Goal: Task Accomplishment & Management: Use online tool/utility

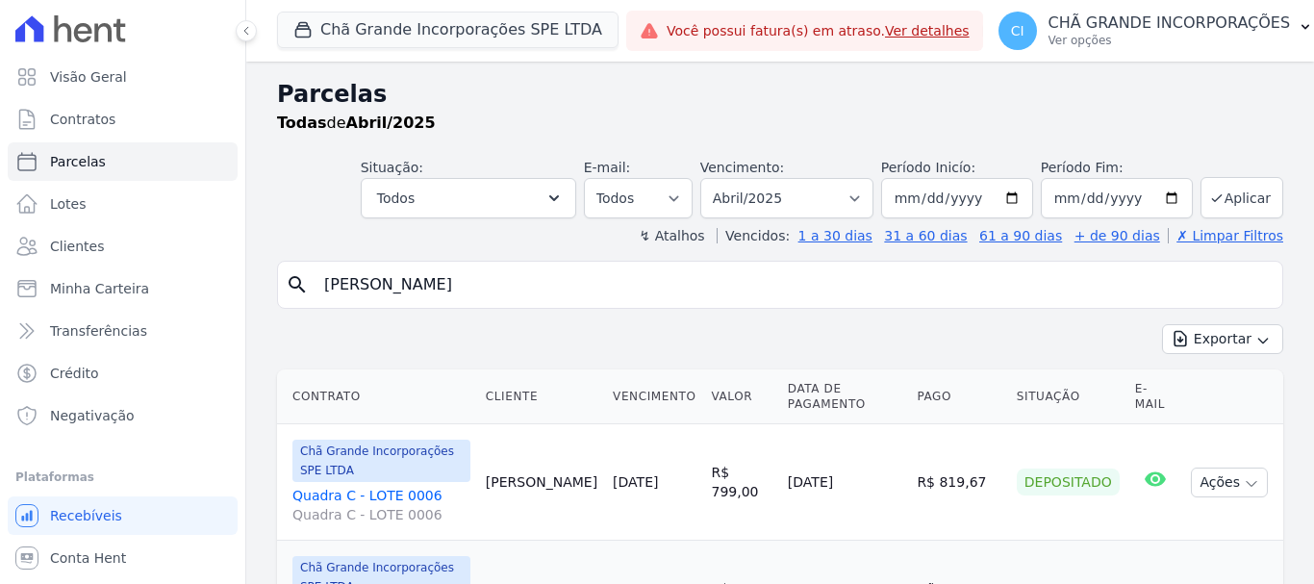
select select
click at [100, 169] on link "Parcelas" at bounding box center [123, 161] width 230 height 38
click at [470, 23] on button "Chã Grande Incorporações SPE LTDA" at bounding box center [447, 30] width 341 height 37
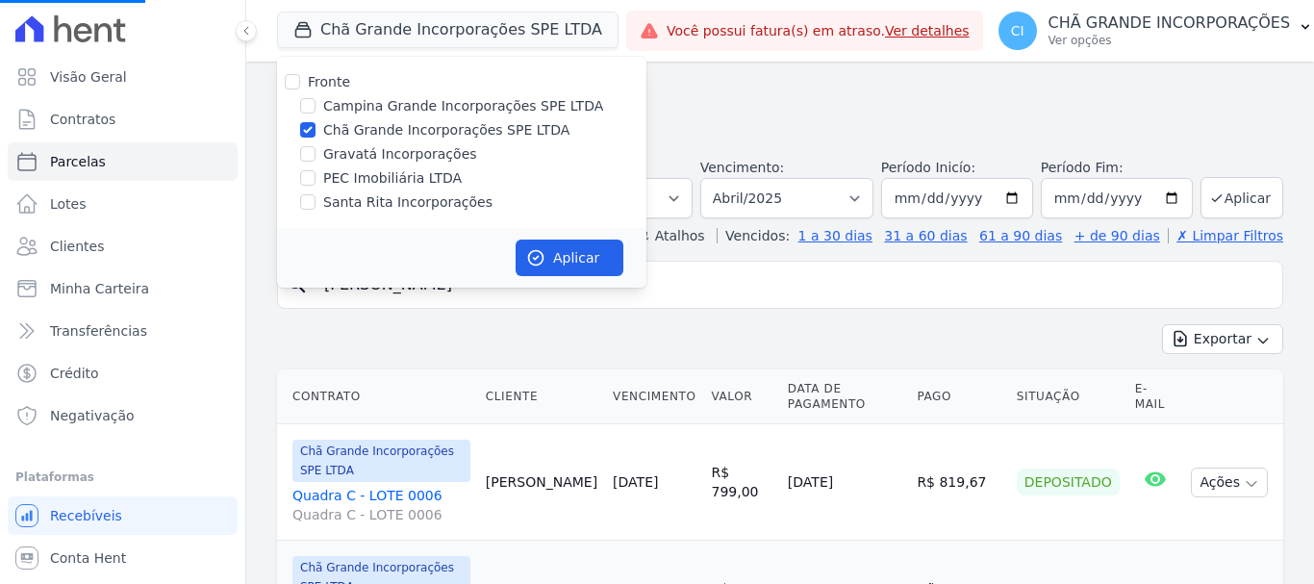
select select
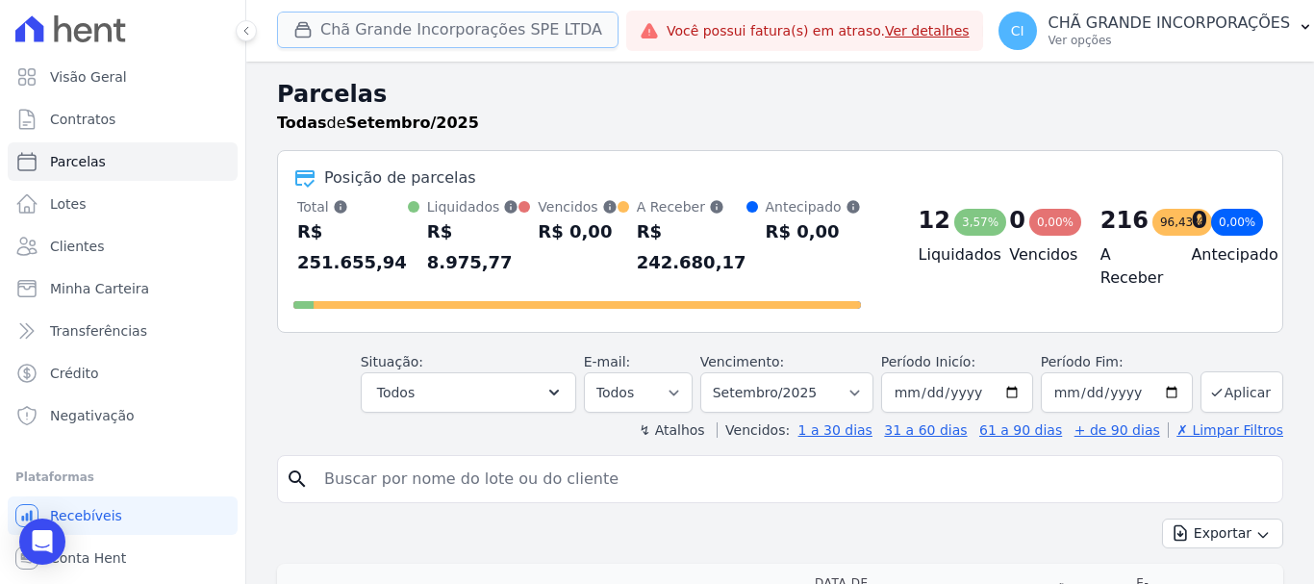
click at [351, 15] on button "Chã Grande Incorporações SPE LTDA" at bounding box center [447, 30] width 341 height 37
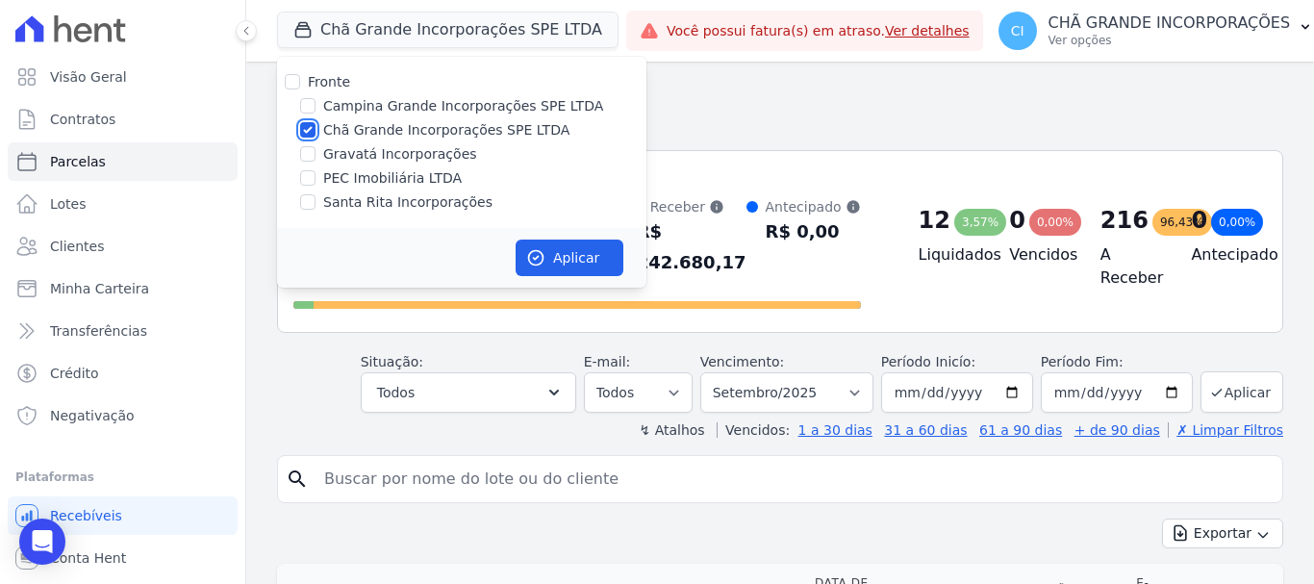
drag, startPoint x: 307, startPoint y: 131, endPoint x: 306, endPoint y: 113, distance: 18.3
click at [306, 131] on input "Chã Grande Incorporações SPE LTDA" at bounding box center [307, 129] width 15 height 15
checkbox input "false"
click at [311, 93] on div "Fronte Campina Grande Incorporações SPE LTDA Chã Grande Incorporações SPE LTDA …" at bounding box center [461, 142] width 369 height 171
click at [312, 104] on input "Campina Grande Incorporações SPE LTDA" at bounding box center [307, 105] width 15 height 15
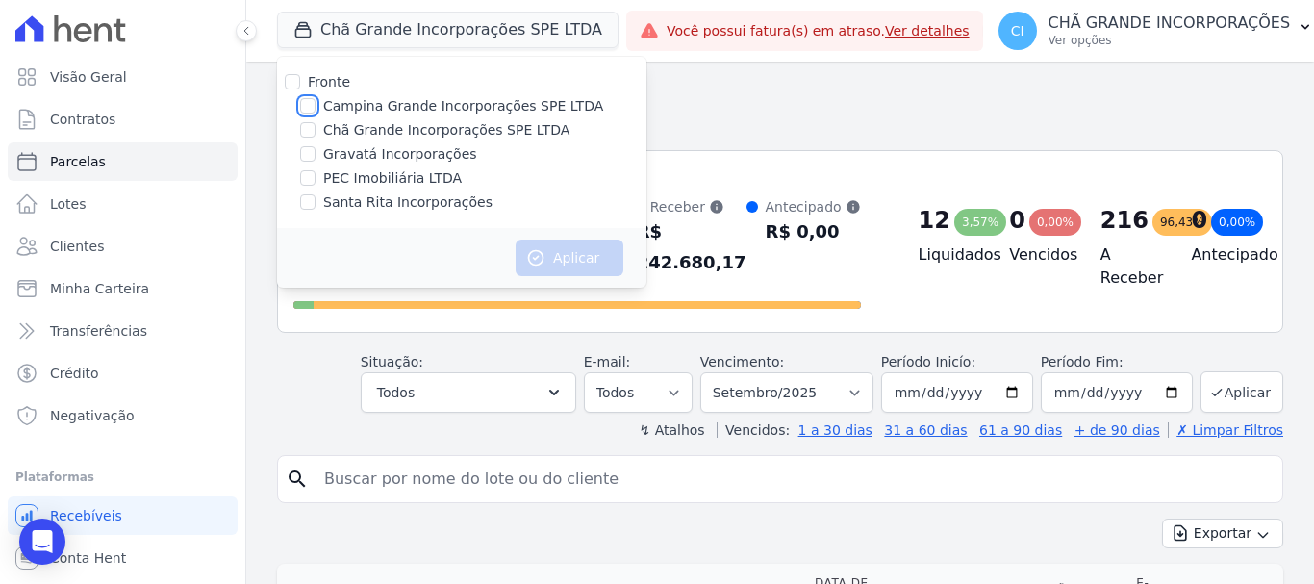
checkbox input "true"
click at [590, 254] on button "Aplicar" at bounding box center [570, 257] width 108 height 37
select select
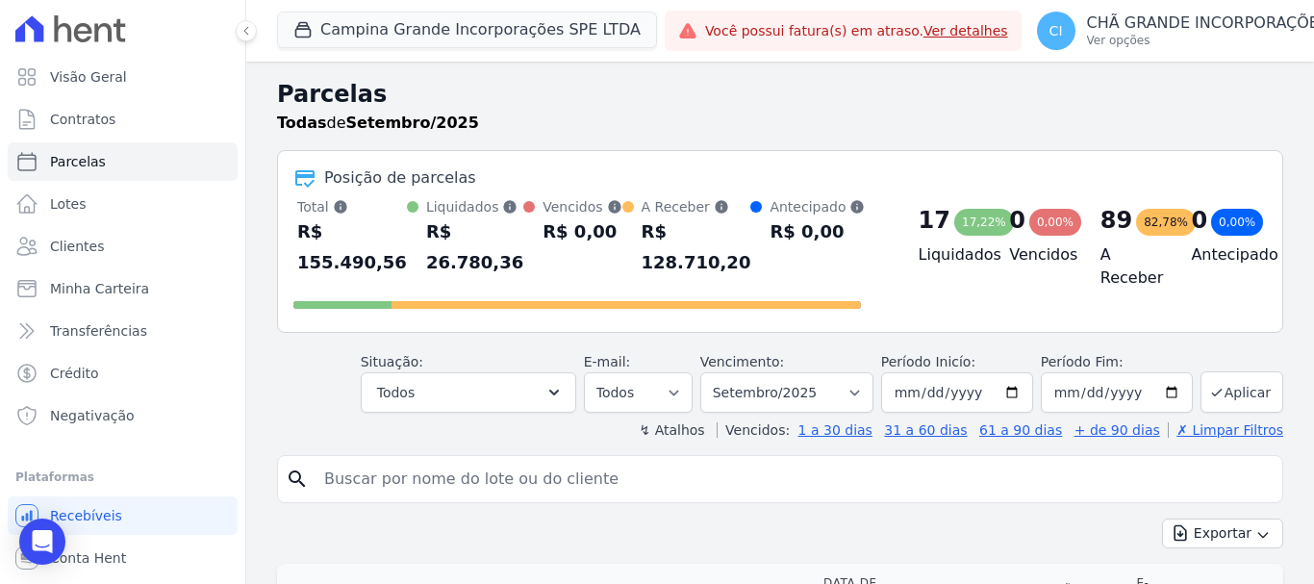
click at [591, 460] on input "search" at bounding box center [794, 479] width 962 height 38
type input "maria de fatima araujo"
select select
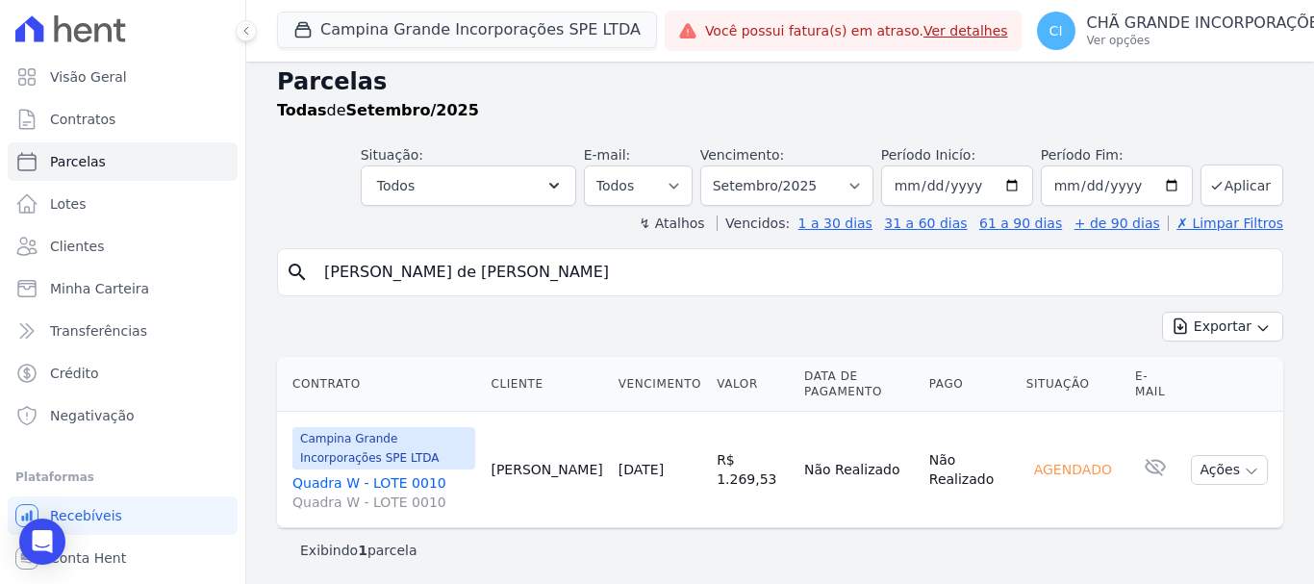
scroll to position [15, 0]
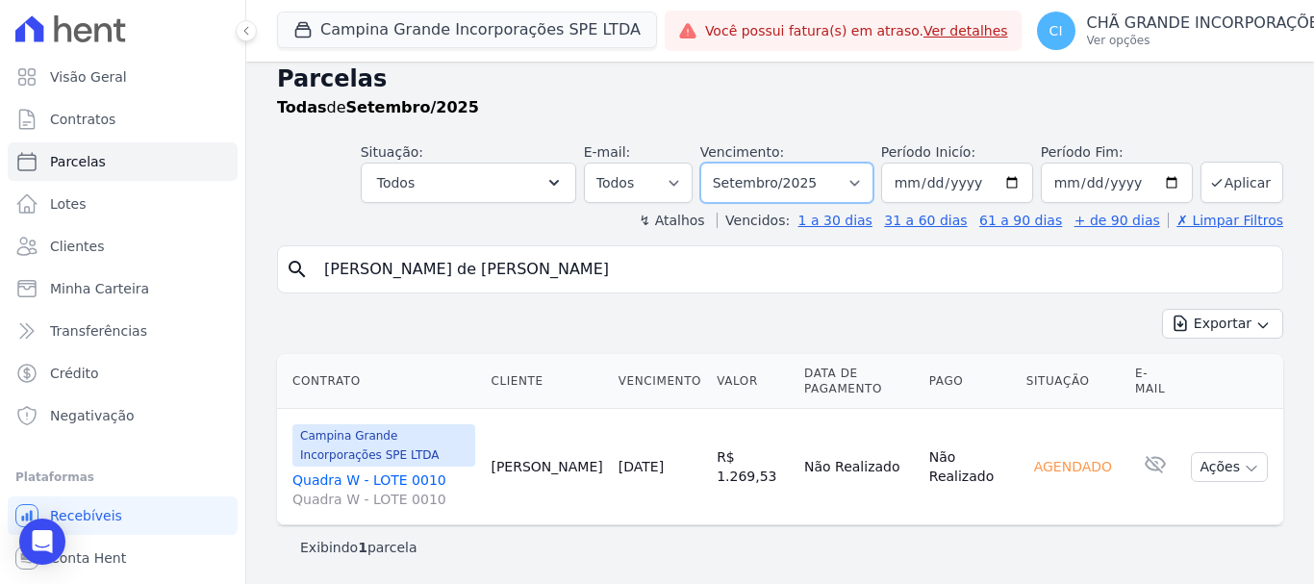
click at [783, 178] on select "Filtrar por período ──────── Todos os meses Janeiro/2023 Fevereiro/2023 Março/2…" at bounding box center [786, 183] width 173 height 40
select select "08/2025"
click at [713, 163] on select "Filtrar por período ──────── Todos os meses Janeiro/2023 Fevereiro/2023 Março/2…" at bounding box center [786, 183] width 173 height 40
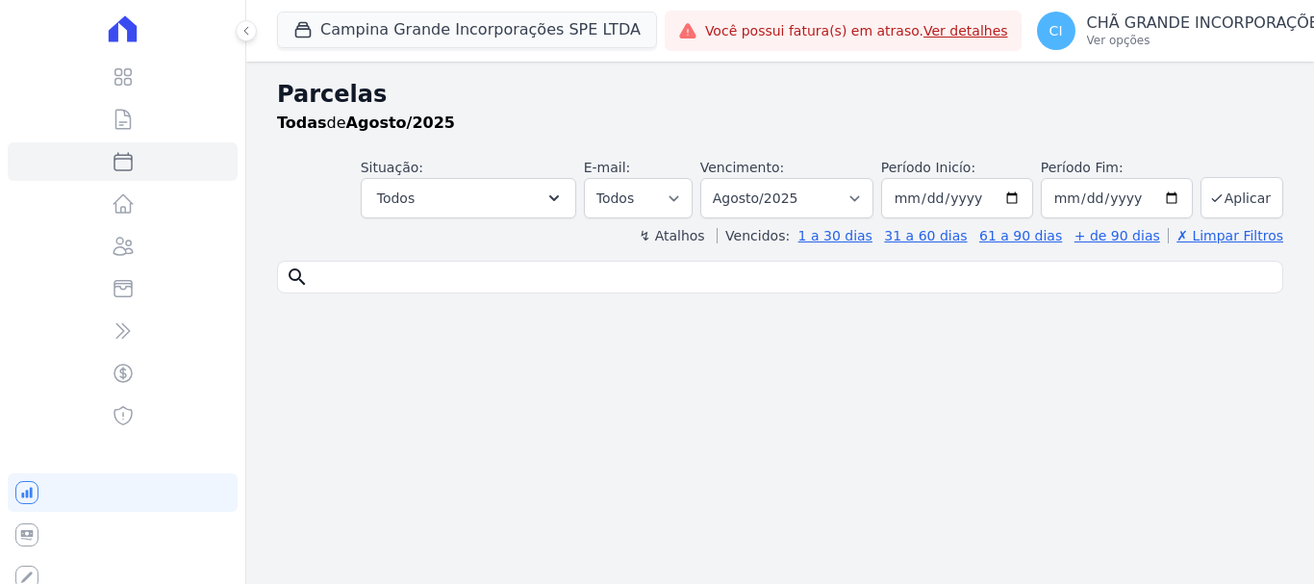
select select
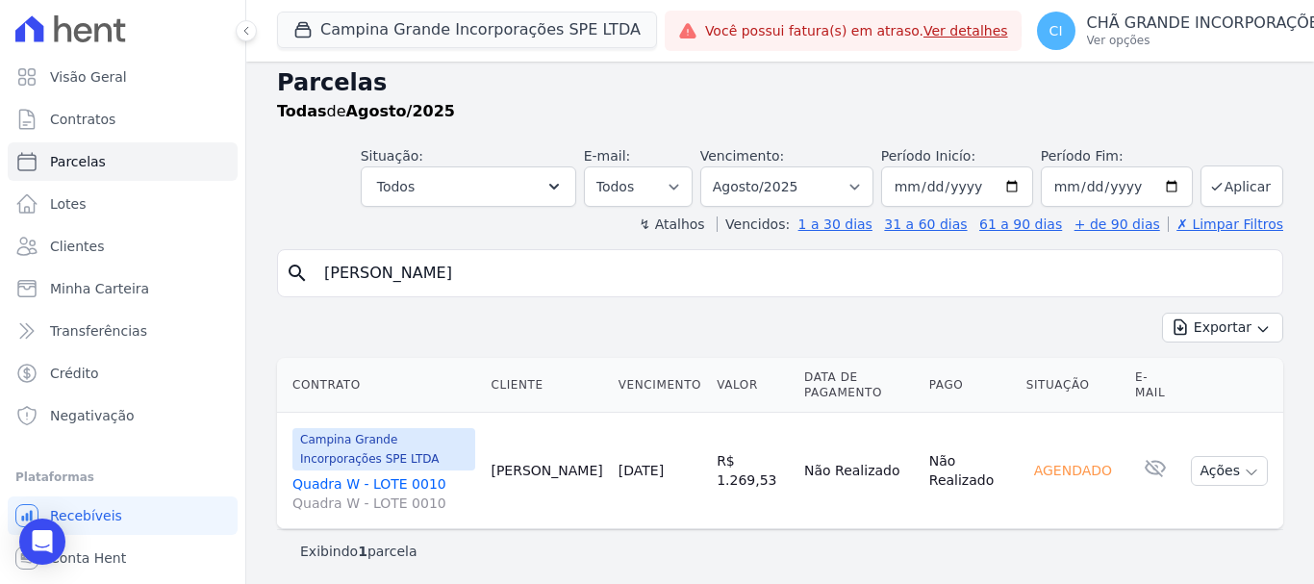
scroll to position [15, 0]
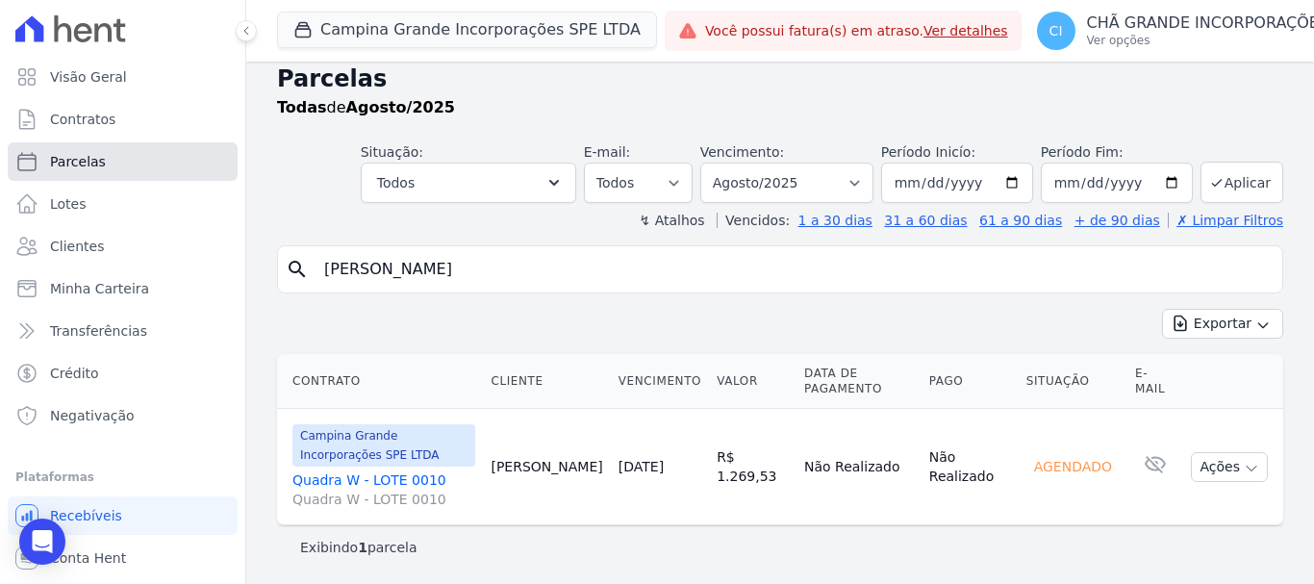
click at [85, 169] on span "Parcelas" at bounding box center [78, 161] width 56 height 19
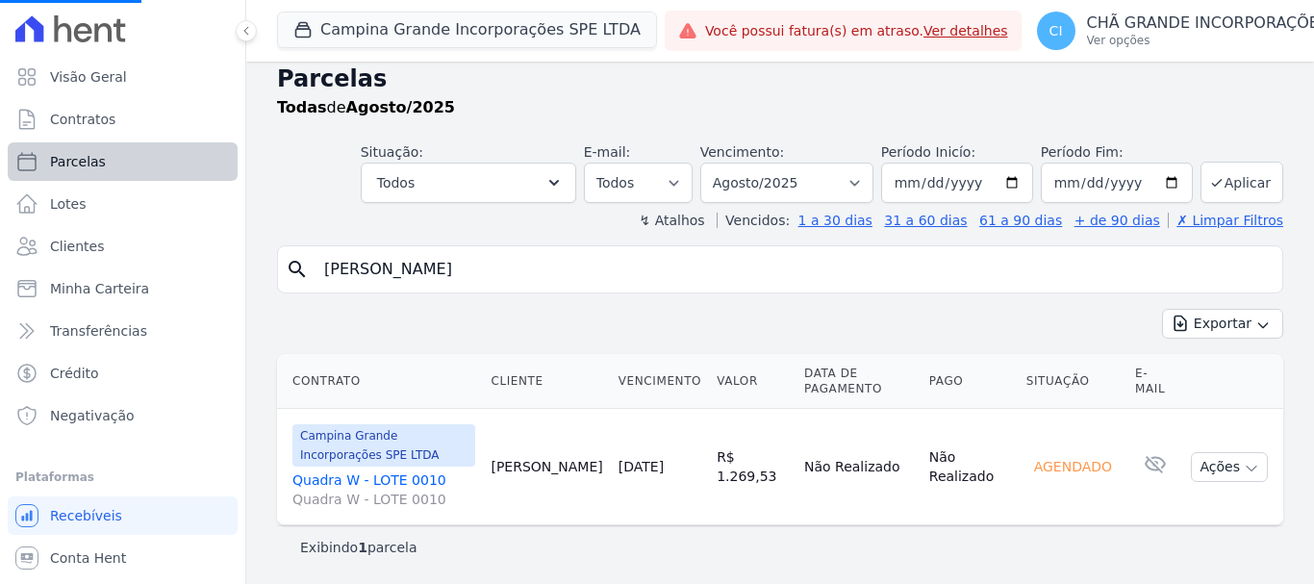
select select
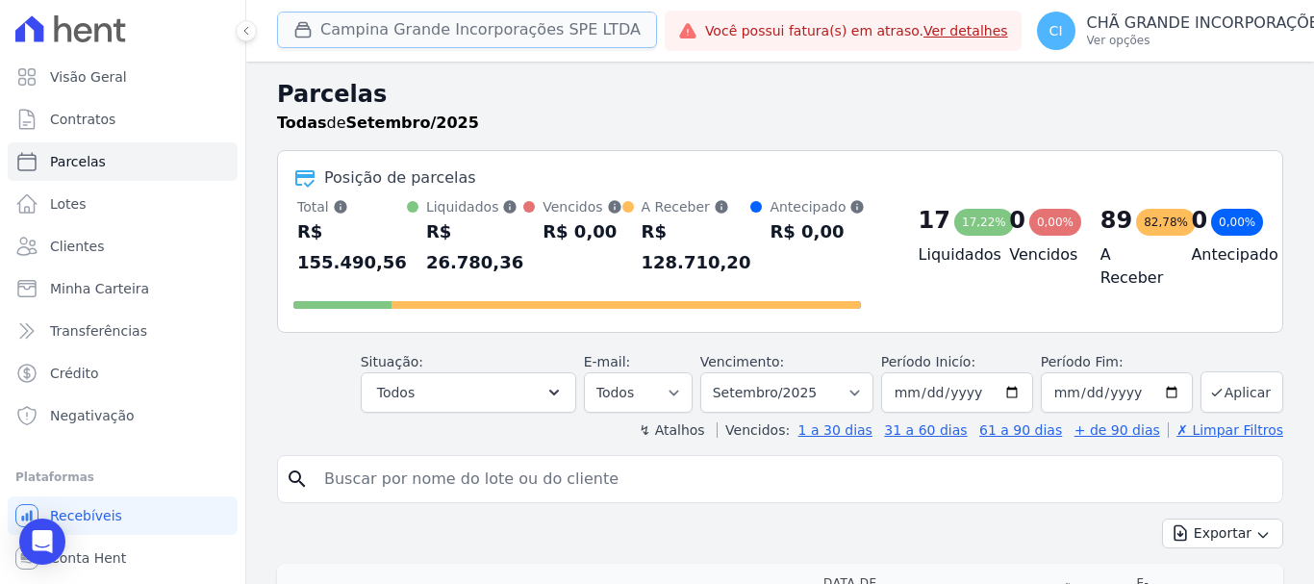
click at [390, 21] on button "Campina Grande Incorporações SPE LTDA" at bounding box center [467, 30] width 380 height 37
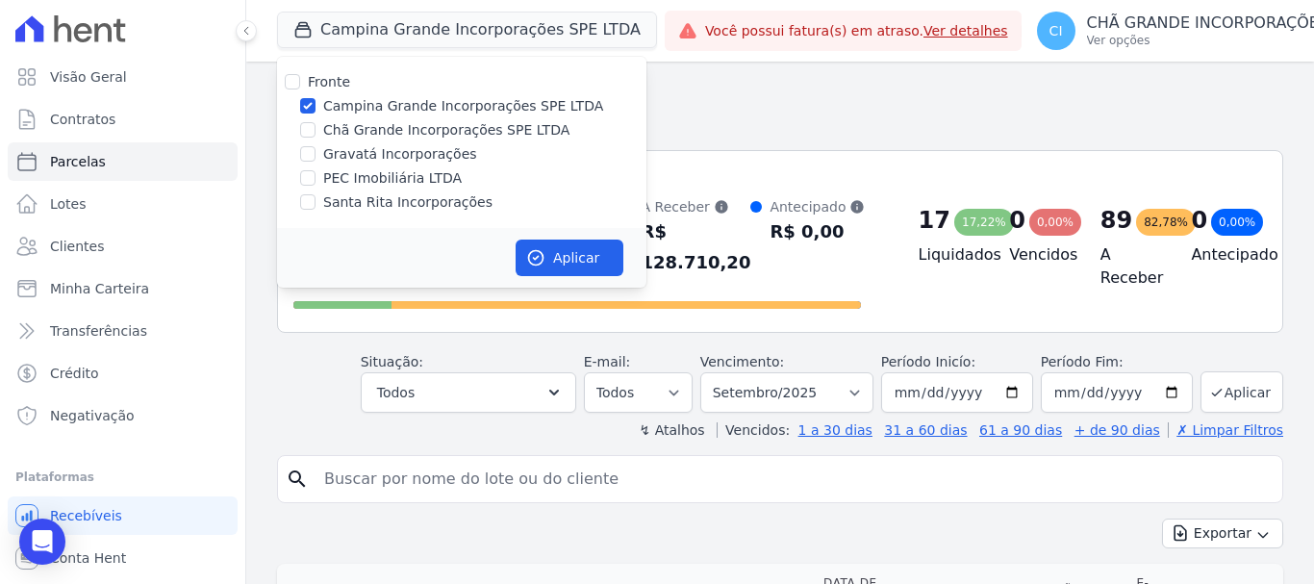
click at [309, 144] on div at bounding box center [307, 153] width 15 height 19
drag, startPoint x: 313, startPoint y: 130, endPoint x: 308, endPoint y: 105, distance: 25.5
click at [312, 129] on input "Chã Grande Incorporações SPE LTDA" at bounding box center [307, 129] width 15 height 15
checkbox input "true"
click at [308, 100] on input "Campina Grande Incorporações SPE LTDA" at bounding box center [307, 105] width 15 height 15
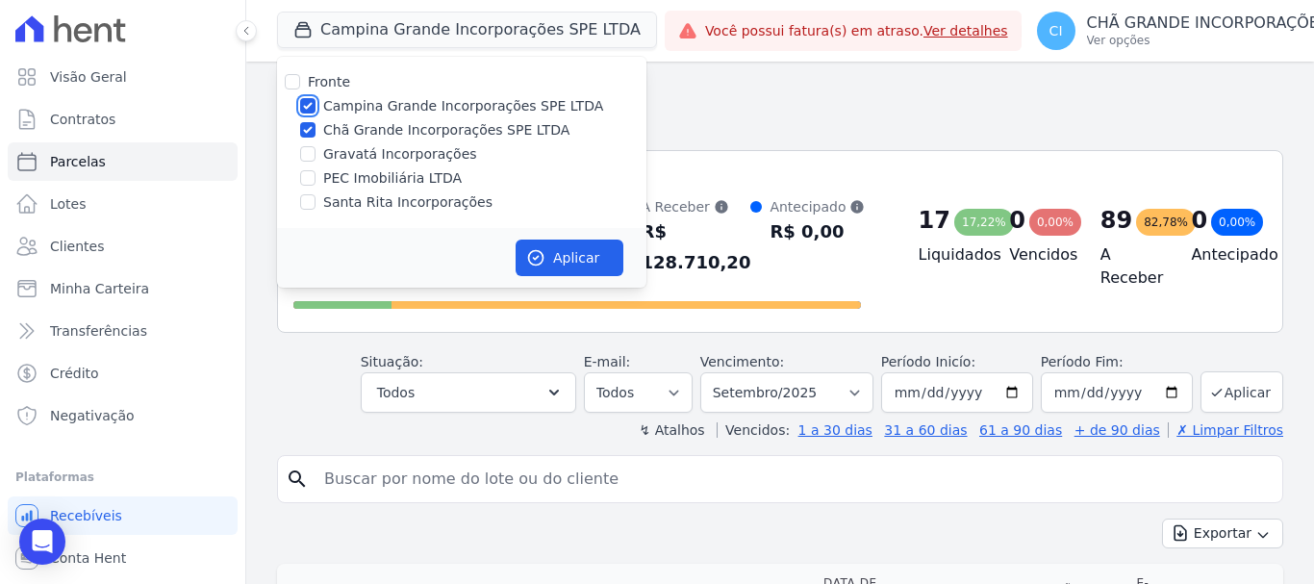
checkbox input "false"
click at [587, 253] on button "Aplicar" at bounding box center [570, 257] width 108 height 37
select select
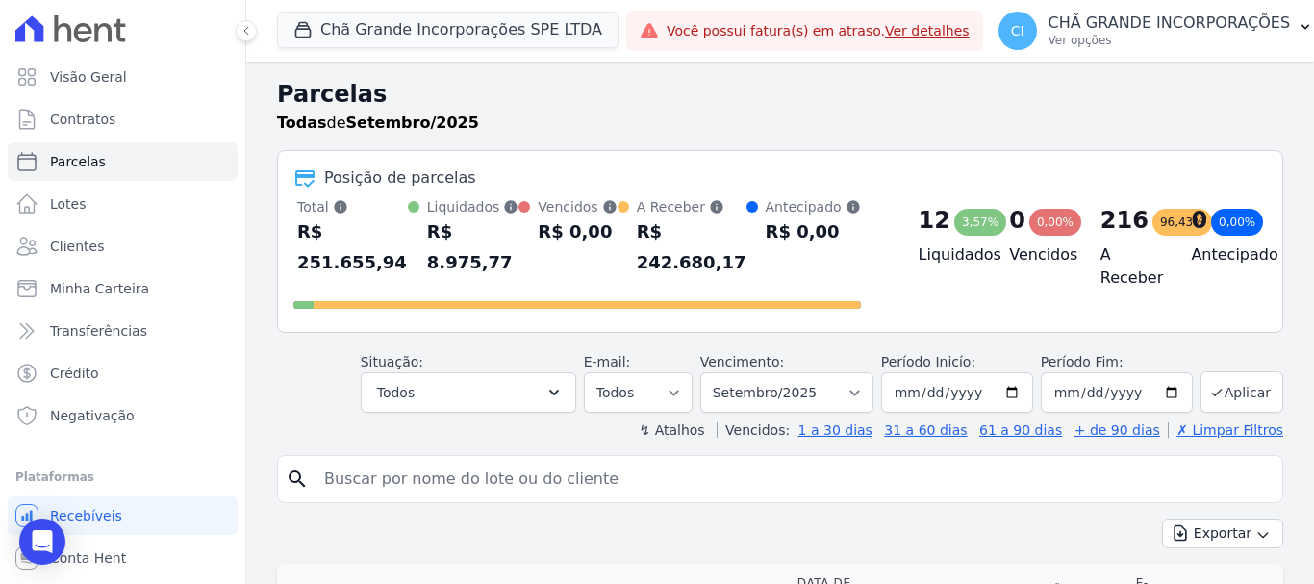
click at [567, 460] on input "search" at bounding box center [794, 479] width 962 height 38
type input "pamela tayana"
select select
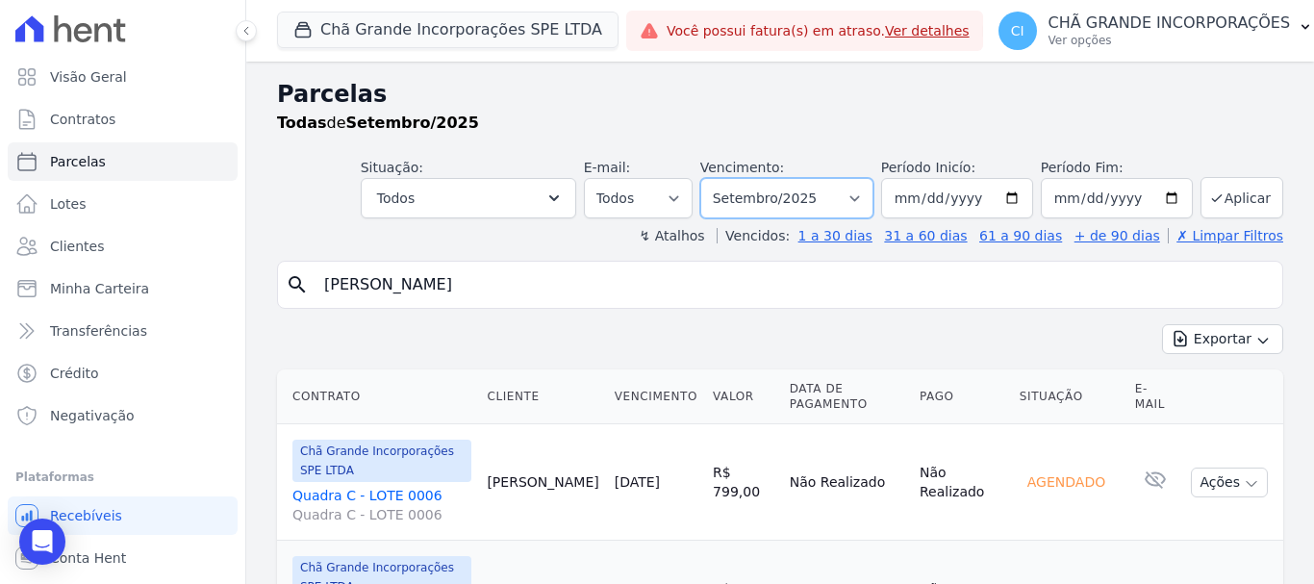
click at [785, 201] on select "Filtrar por período ──────── Todos os meses Outubro/2019 Novembro/2019 Dezembro…" at bounding box center [786, 198] width 173 height 40
select select "05/2025"
click at [713, 178] on select "Filtrar por período ──────── Todos os meses Outubro/2019 Novembro/2019 Dezembro…" at bounding box center [786, 198] width 173 height 40
select select
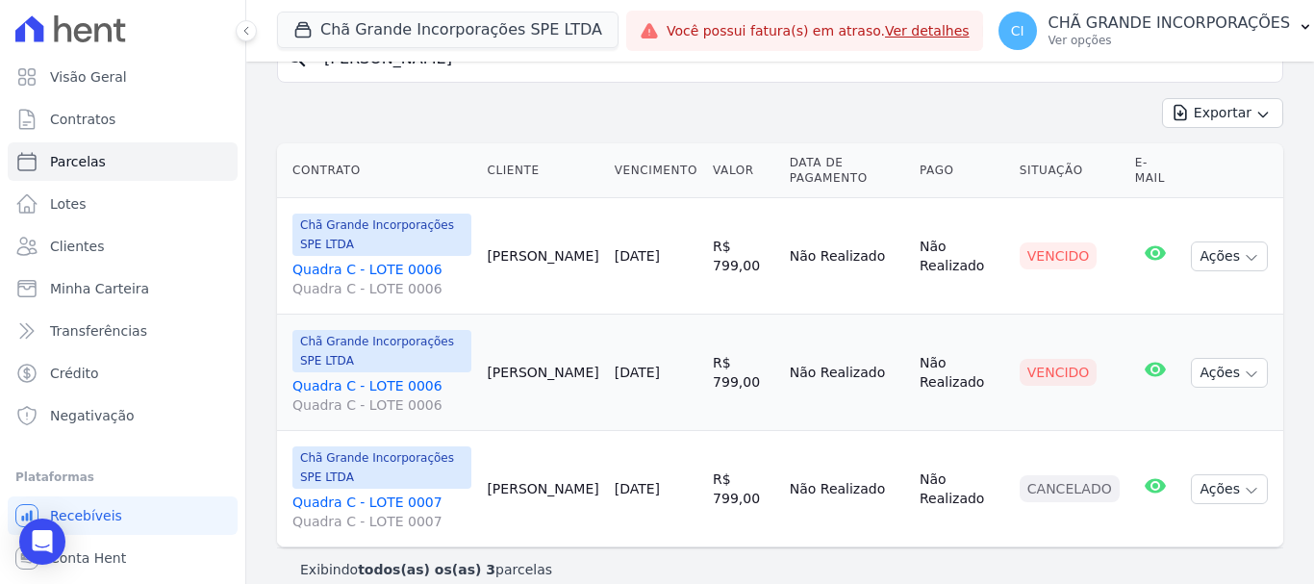
scroll to position [248, 0]
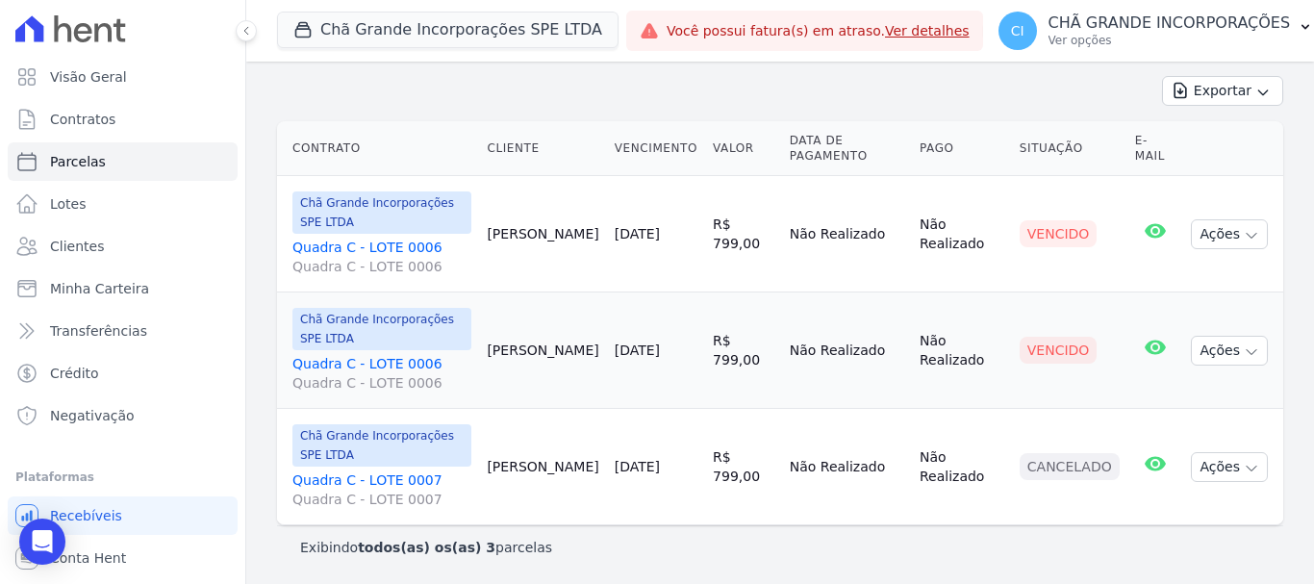
click at [395, 366] on link "Quadra C - LOTE 0006 Quadra C - LOTE 0006" at bounding box center [381, 373] width 179 height 38
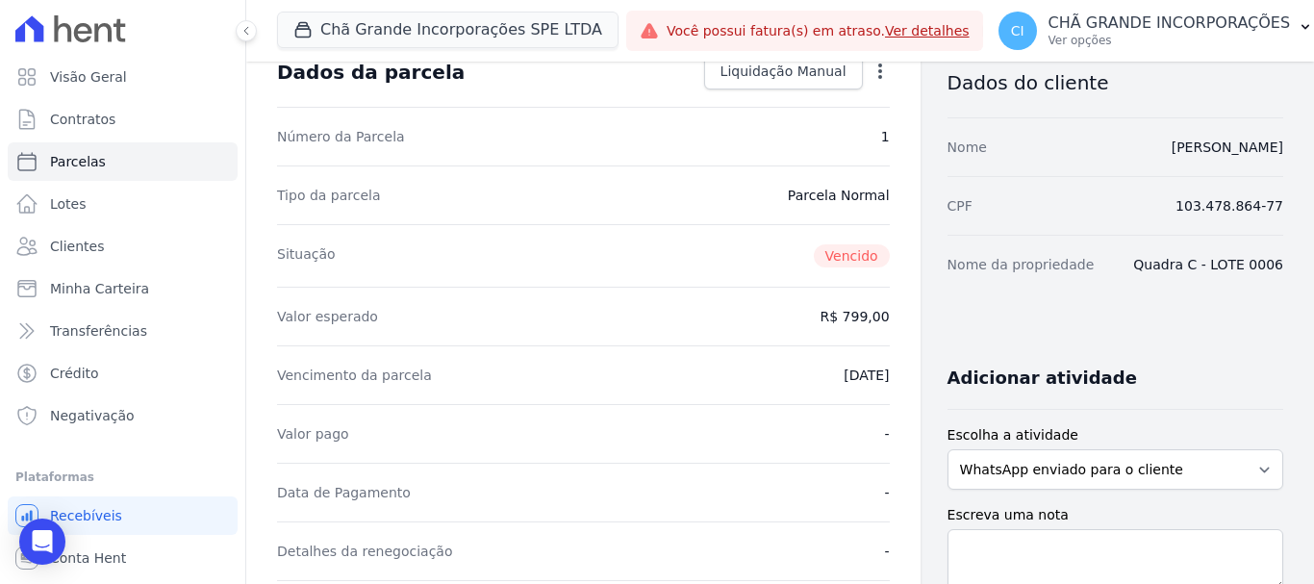
scroll to position [385, 0]
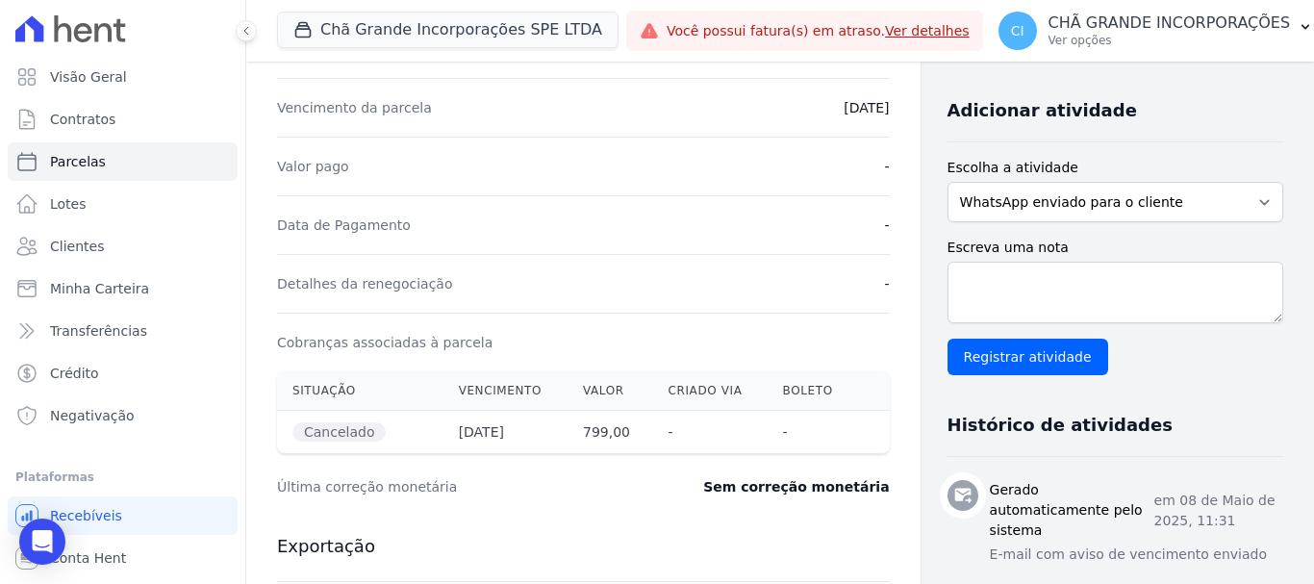
select select
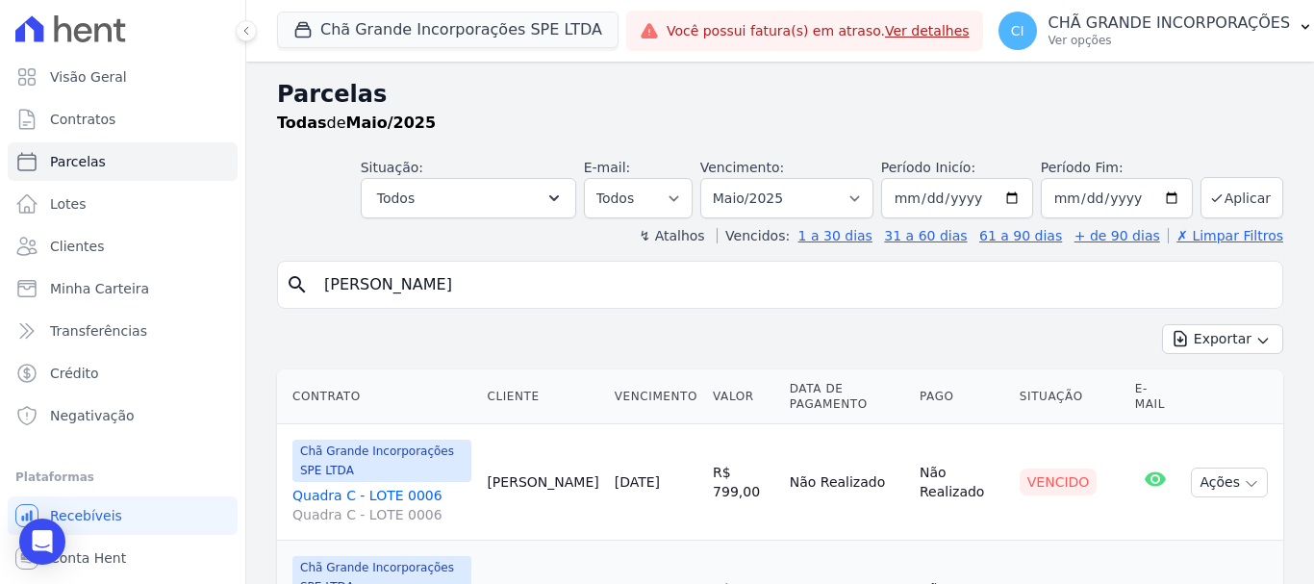
click at [388, 488] on link "Quadra C - LOTE 0006 Quadra C - LOTE 0006" at bounding box center [381, 505] width 179 height 38
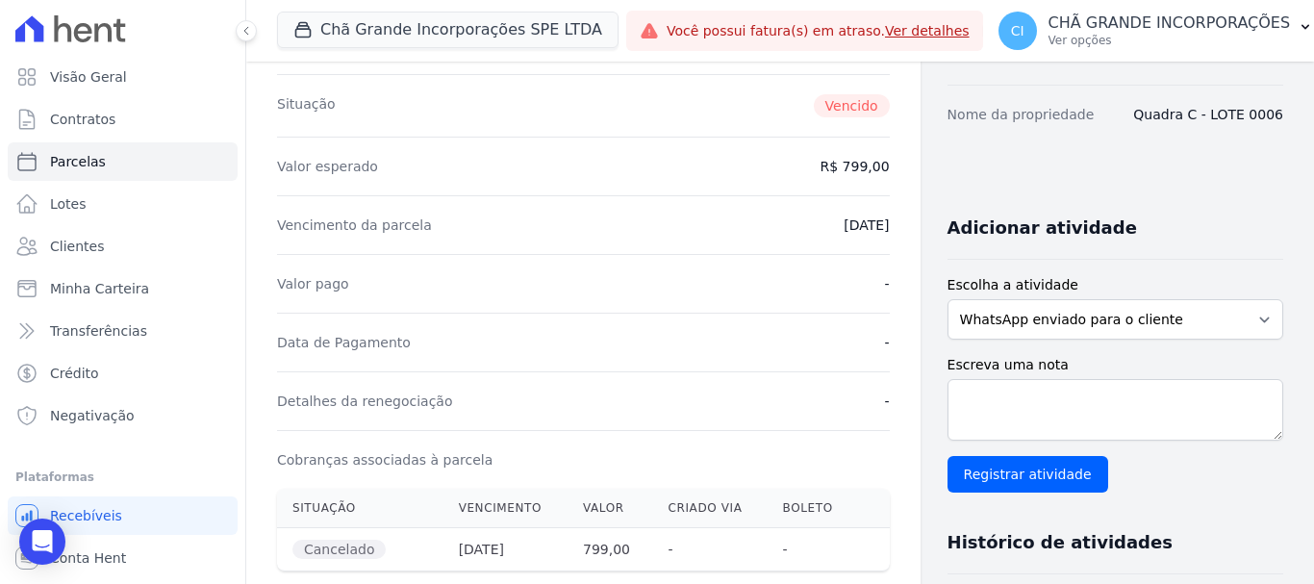
scroll to position [481, 0]
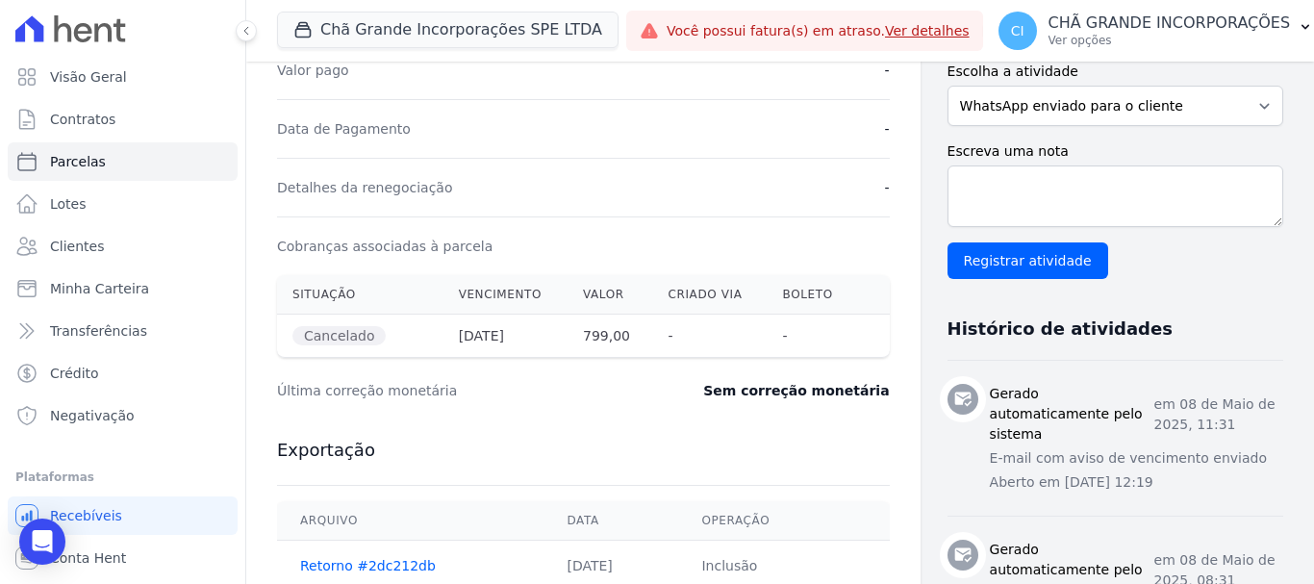
select select
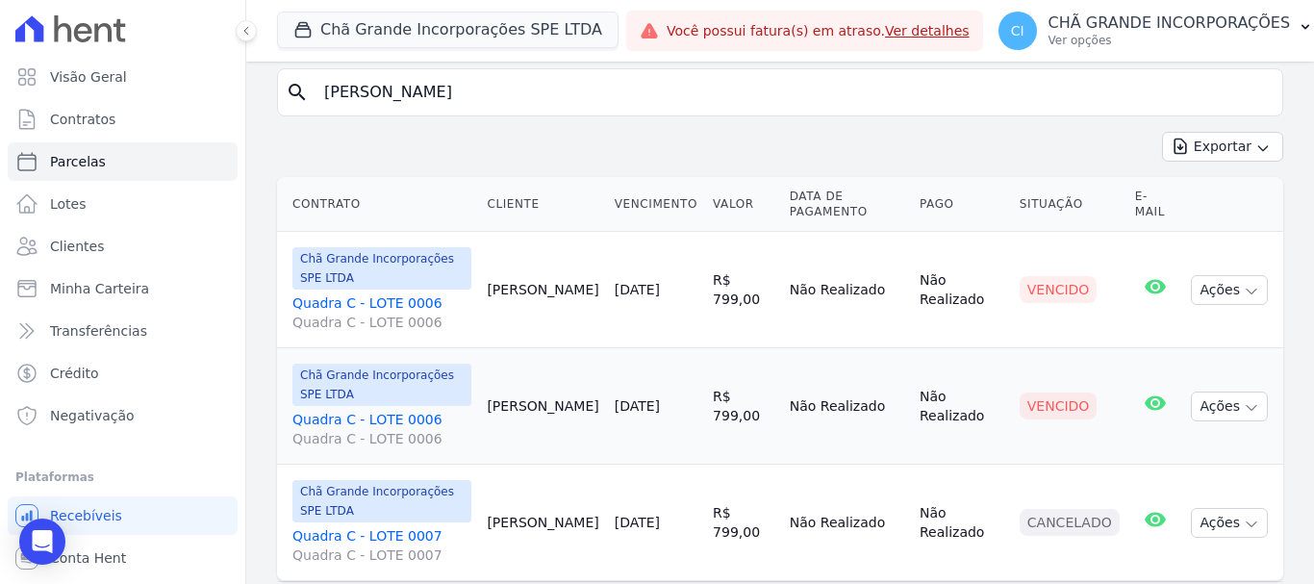
scroll to position [248, 0]
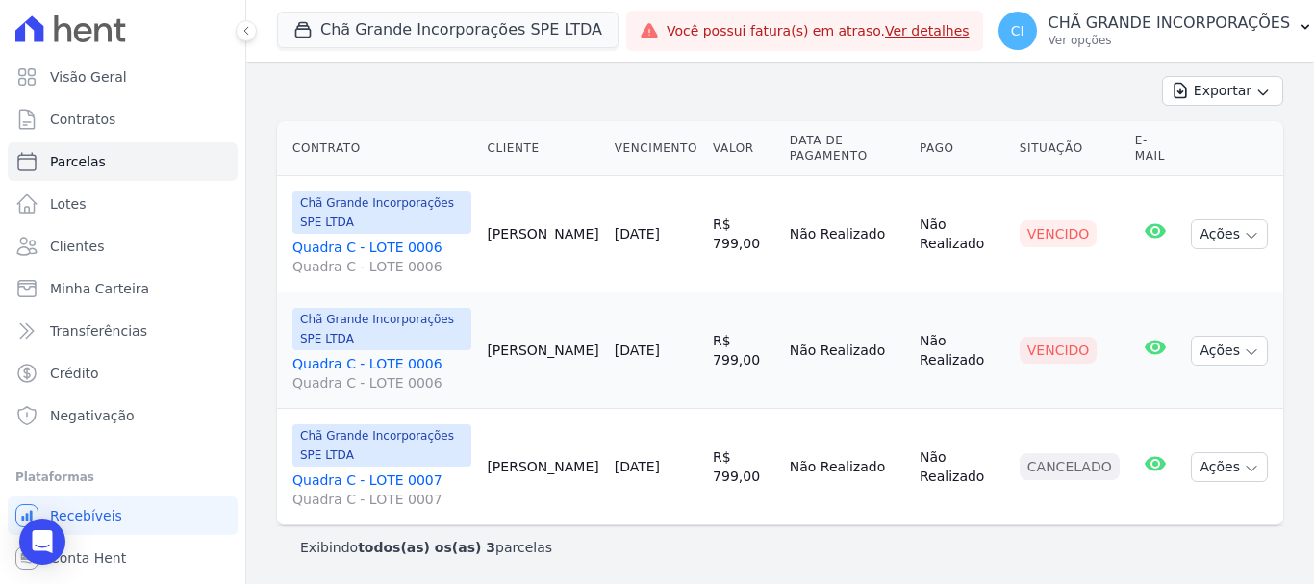
click at [338, 367] on link "Quadra C - LOTE 0006 Quadra C - LOTE 0006" at bounding box center [381, 373] width 179 height 38
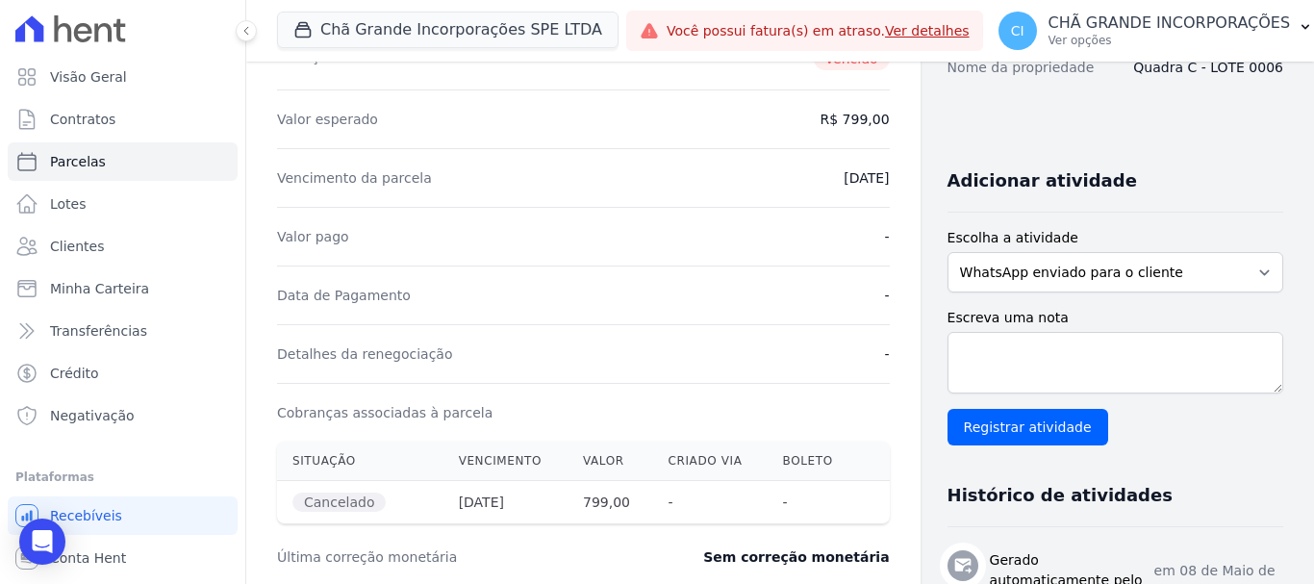
scroll to position [385, 0]
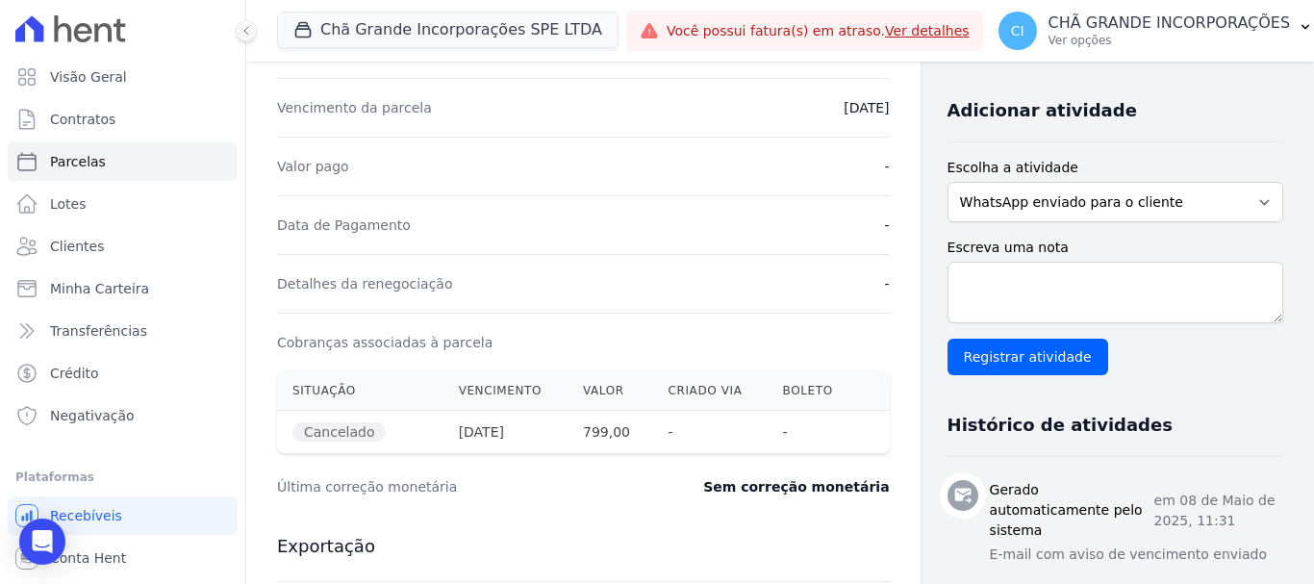
select select
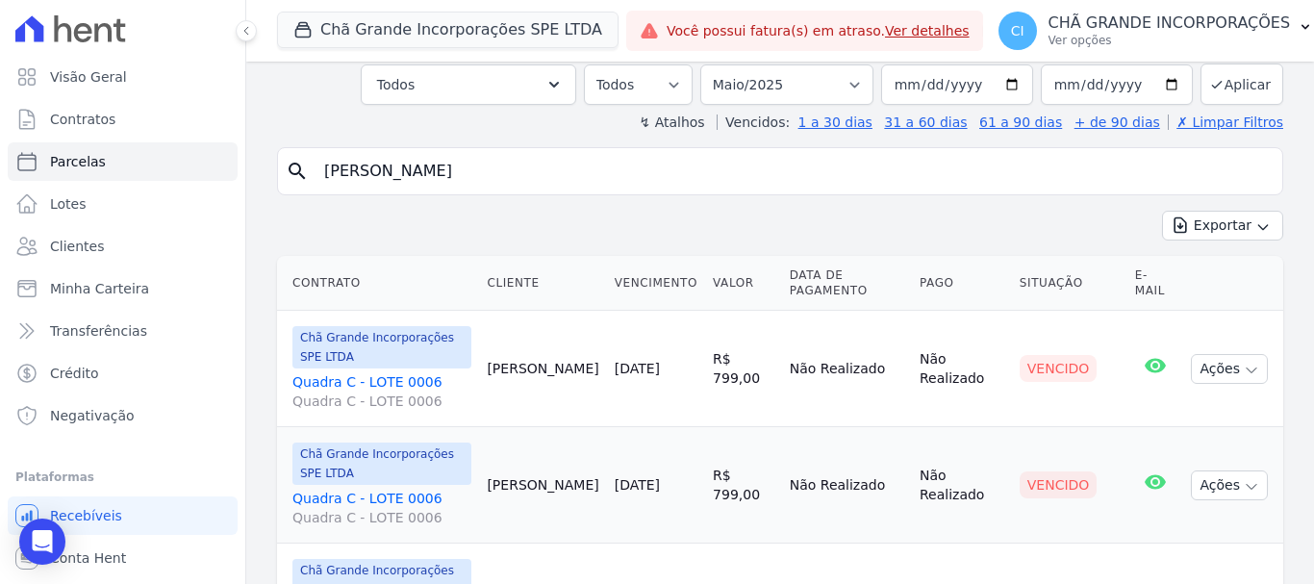
scroll to position [248, 0]
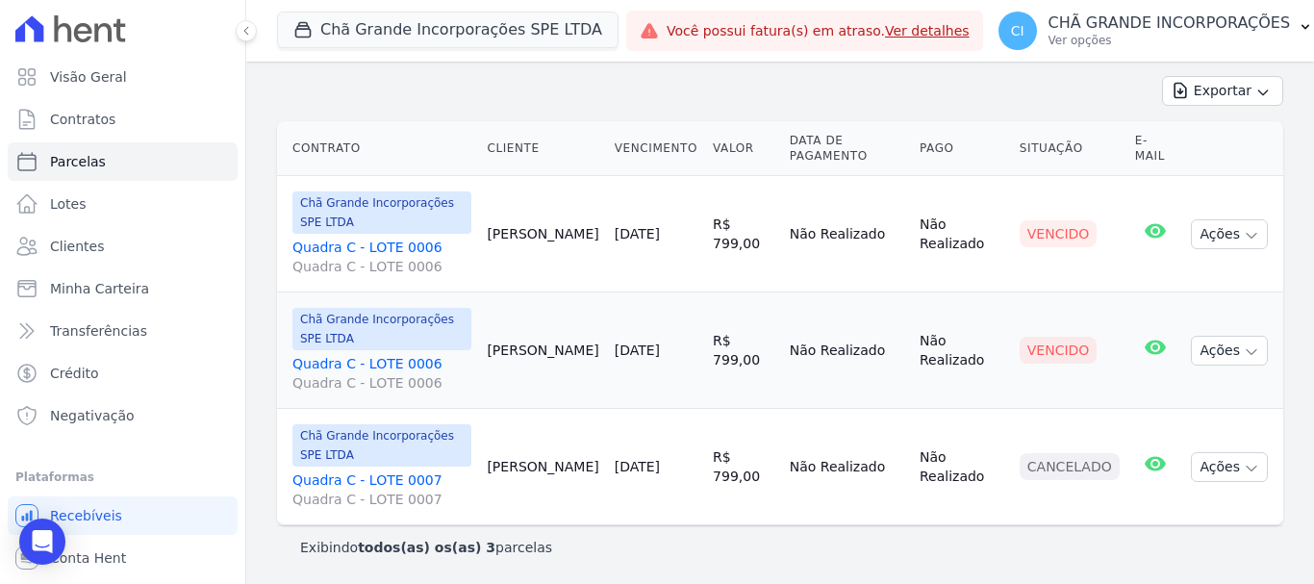
click at [376, 365] on link "Quadra C - LOTE 0006 Quadra C - LOTE 0006" at bounding box center [381, 373] width 179 height 38
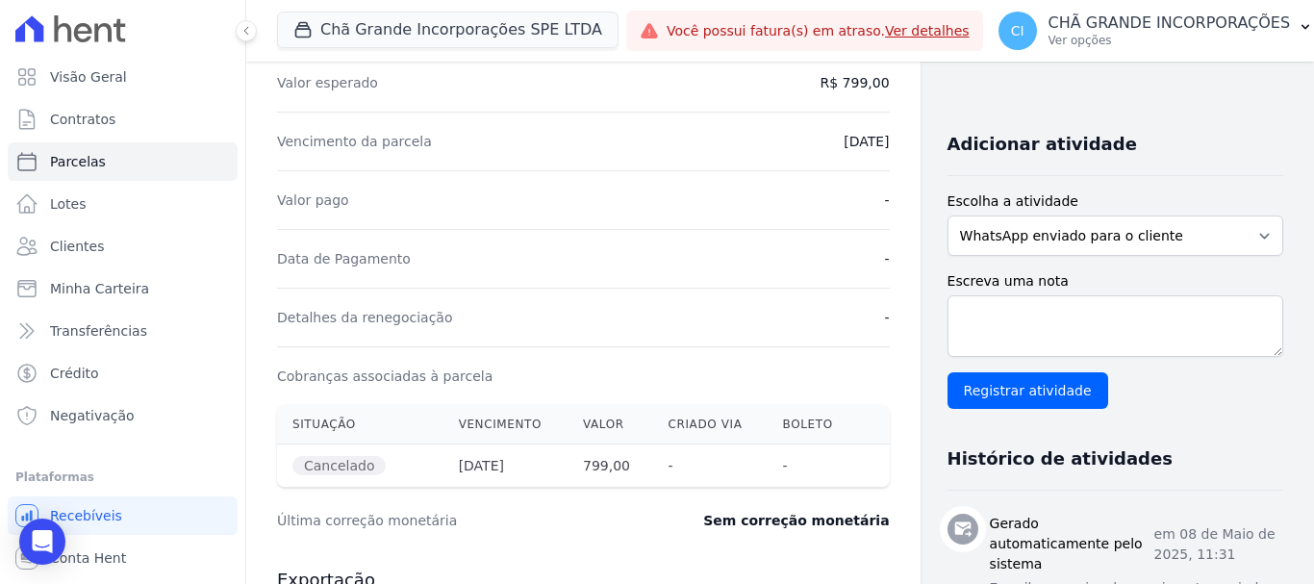
scroll to position [385, 0]
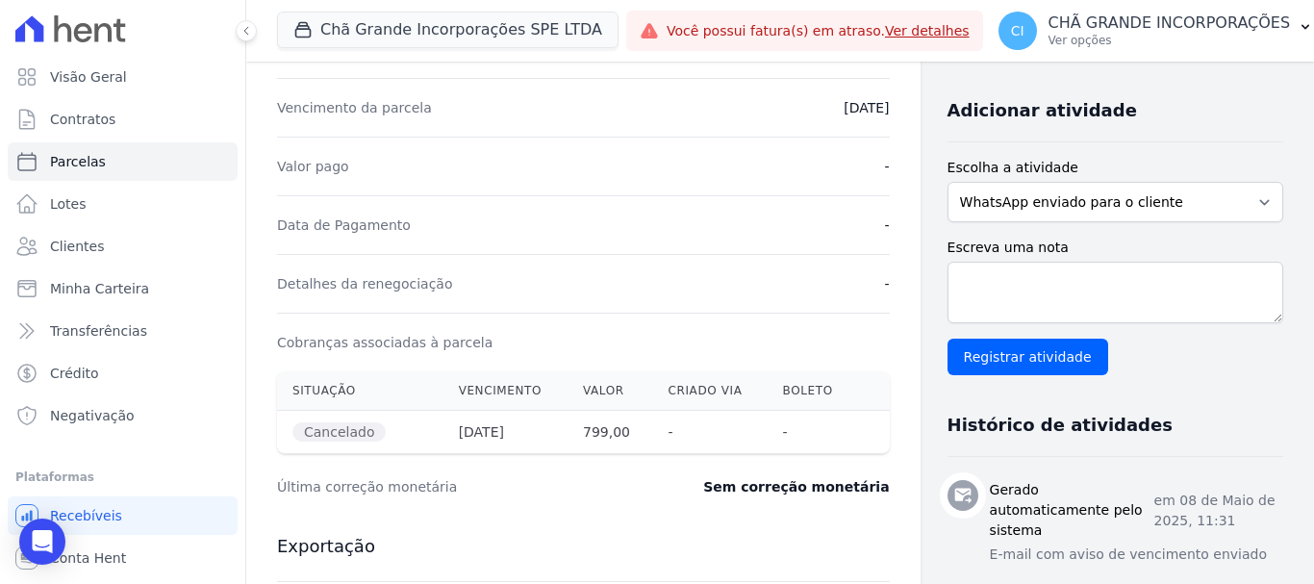
select select
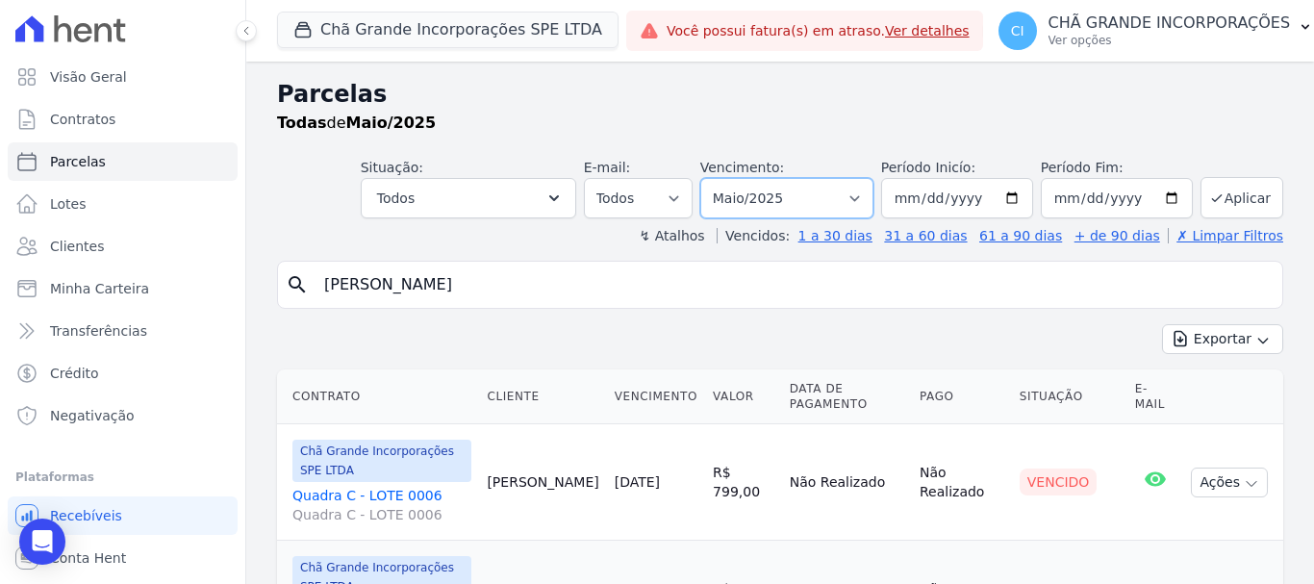
click at [798, 205] on select "Filtrar por período ──────── Todos os meses Outubro/2019 Novembro/2019 Dezembro…" at bounding box center [786, 198] width 173 height 40
select select "06/2025"
click at [713, 178] on select "Filtrar por período ──────── Todos os meses Outubro/2019 Novembro/2019 Dezembro…" at bounding box center [786, 198] width 173 height 40
select select
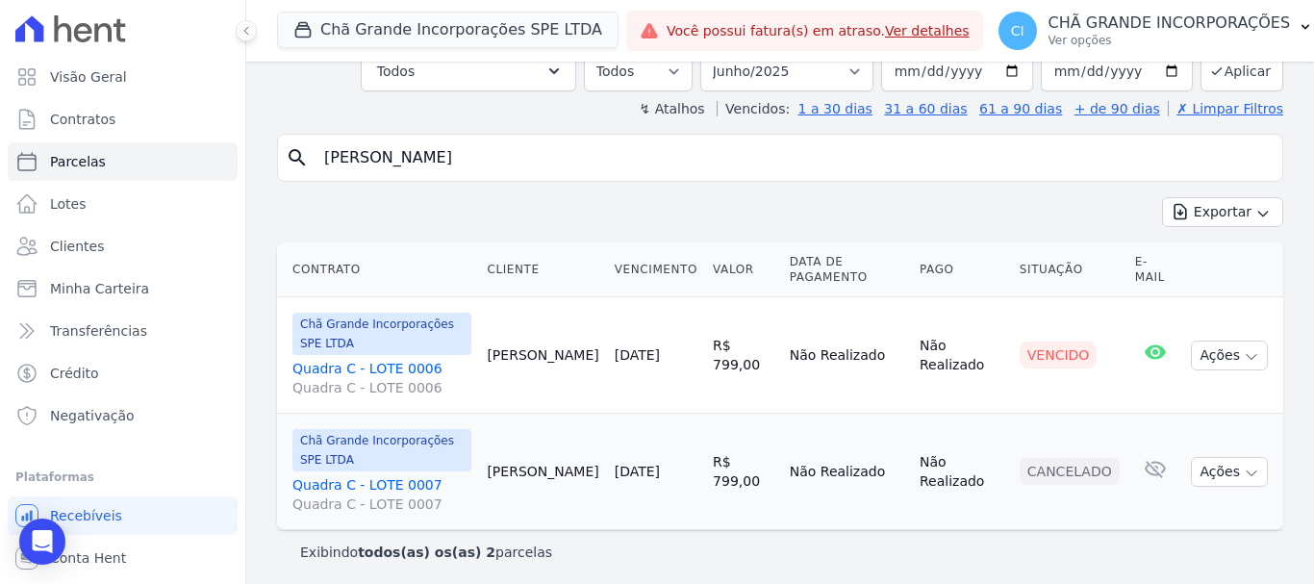
scroll to position [132, 0]
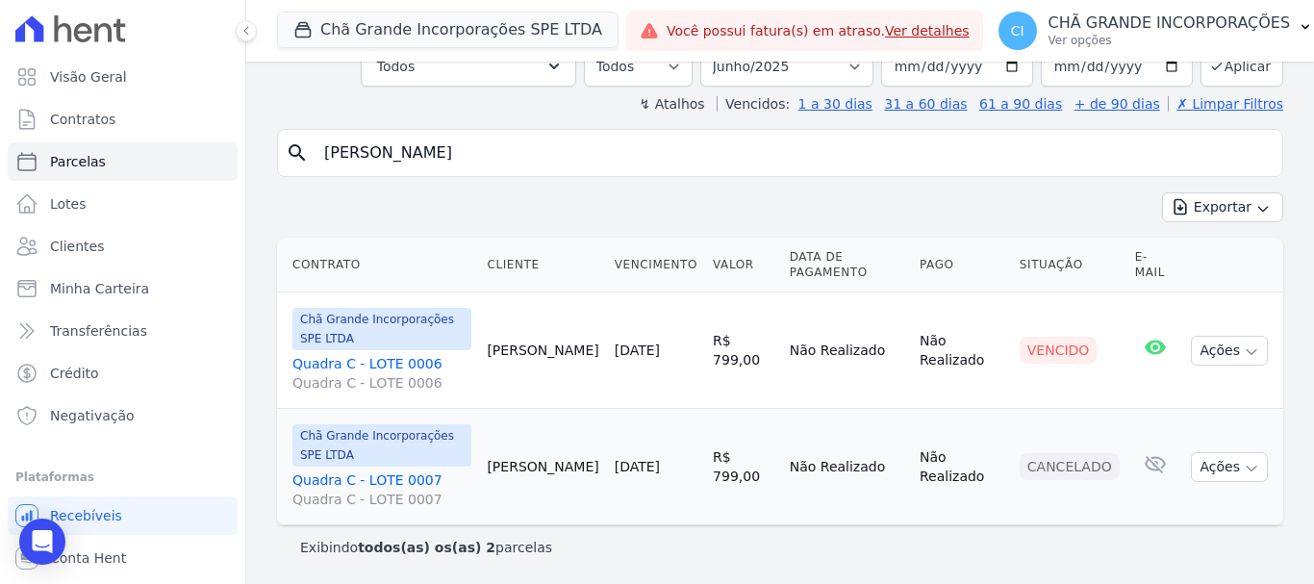
click at [377, 363] on link "Quadra C - LOTE 0006 Quadra C - LOTE 0006" at bounding box center [381, 373] width 179 height 38
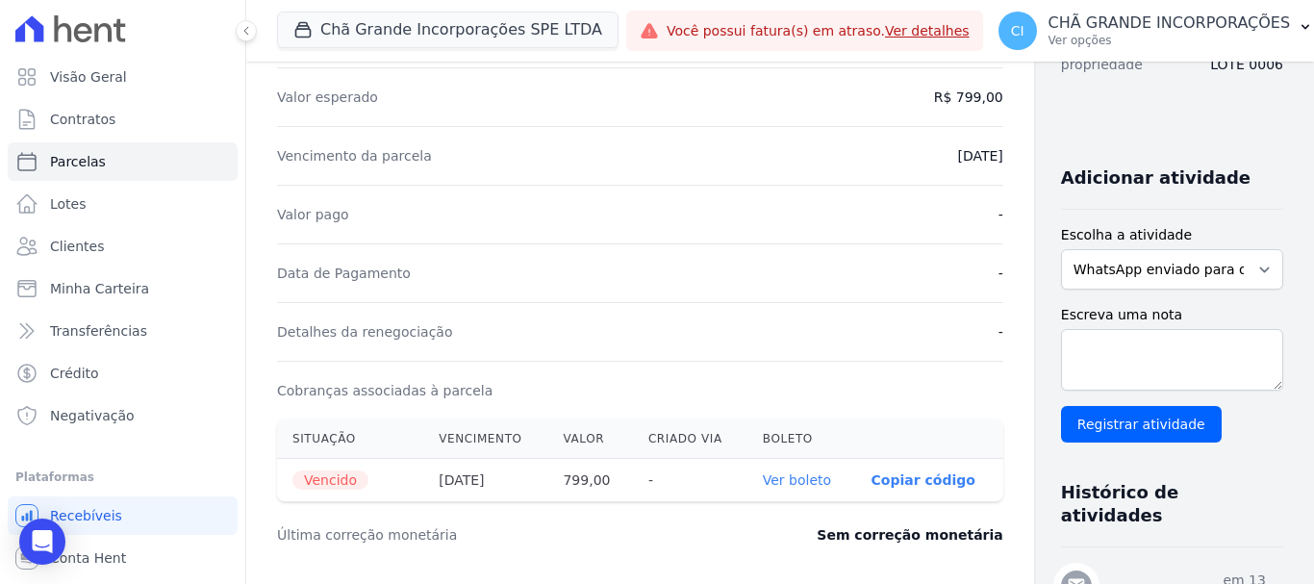
scroll to position [385, 0]
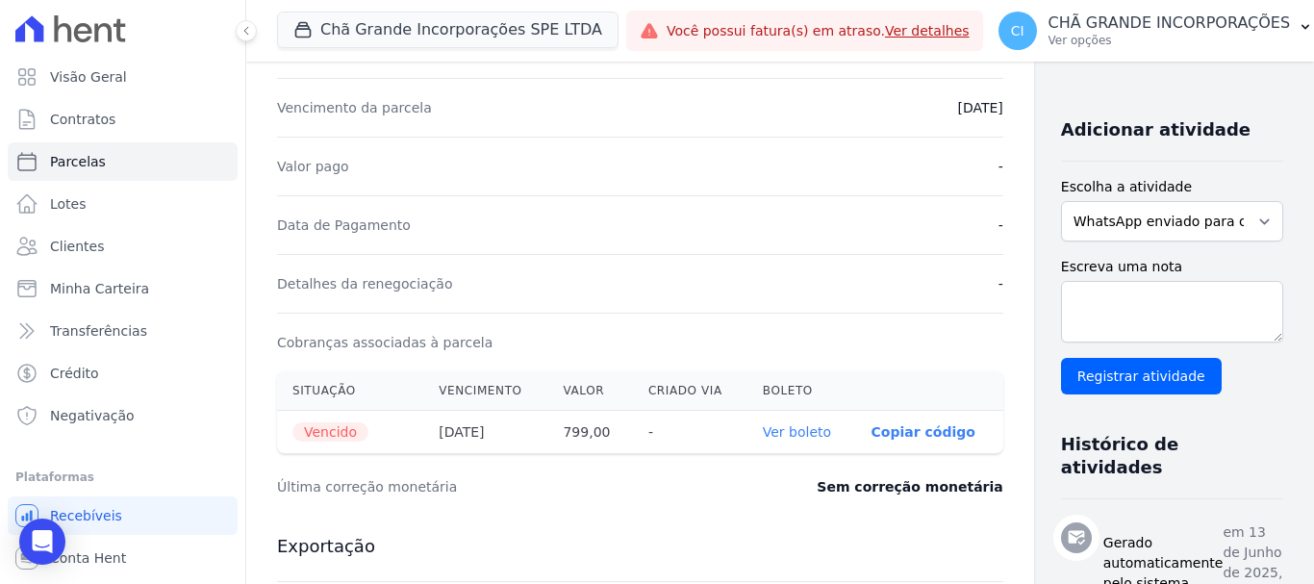
click at [767, 426] on link "Ver boleto" at bounding box center [797, 431] width 68 height 15
click at [1099, 29] on p "CHÃ GRANDE INCORPORAÇÕES" at bounding box center [1169, 22] width 242 height 19
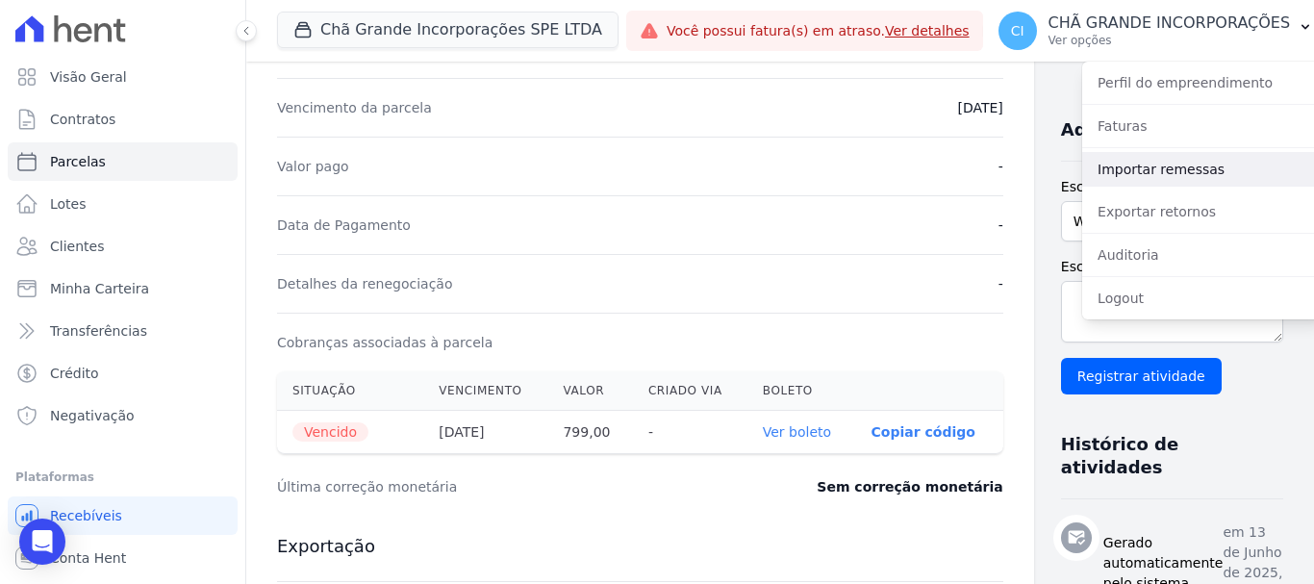
click at [1192, 174] on link "Importar remessas" at bounding box center [1205, 169] width 246 height 35
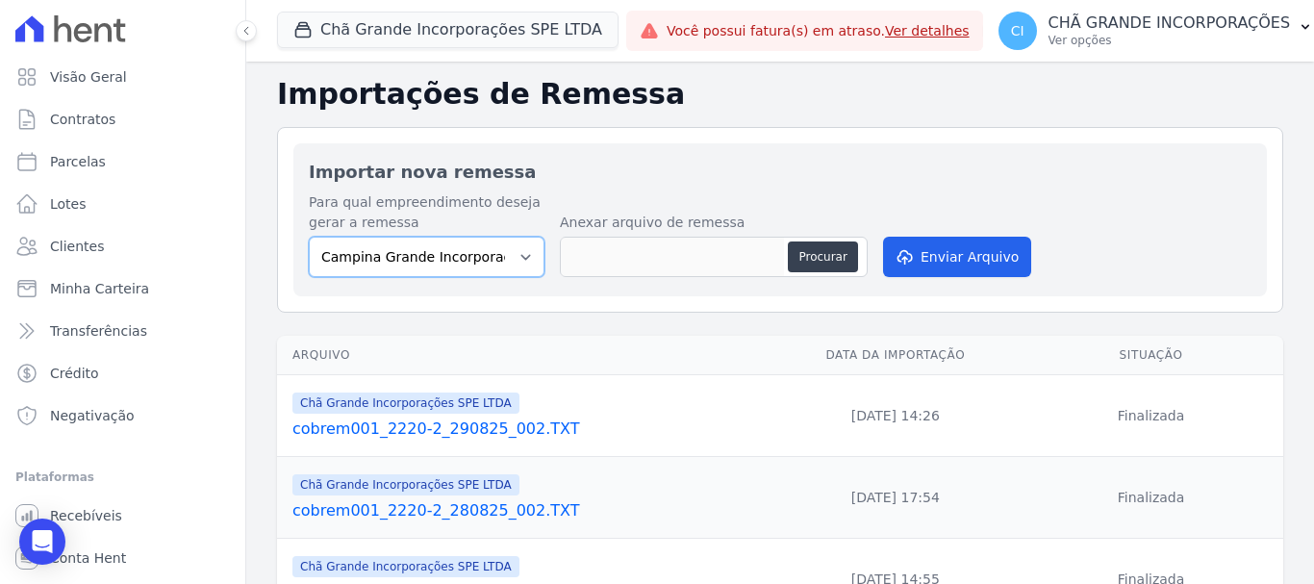
click at [391, 257] on select "Campina Grande Incorporações SPE LTDA Chã Grande Incorporações SPE LTDA Gravatá…" at bounding box center [427, 257] width 236 height 40
select select "fada966b-1e94-4a5a-a03a-a068354f70e7"
click at [309, 237] on select "Campina Grande Incorporações SPE LTDA Chã Grande Incorporações SPE LTDA Gravatá…" at bounding box center [427, 257] width 236 height 40
click at [828, 249] on button "Procurar" at bounding box center [822, 256] width 69 height 31
type input "cobrem001_2220-2_010925_004.TXT"
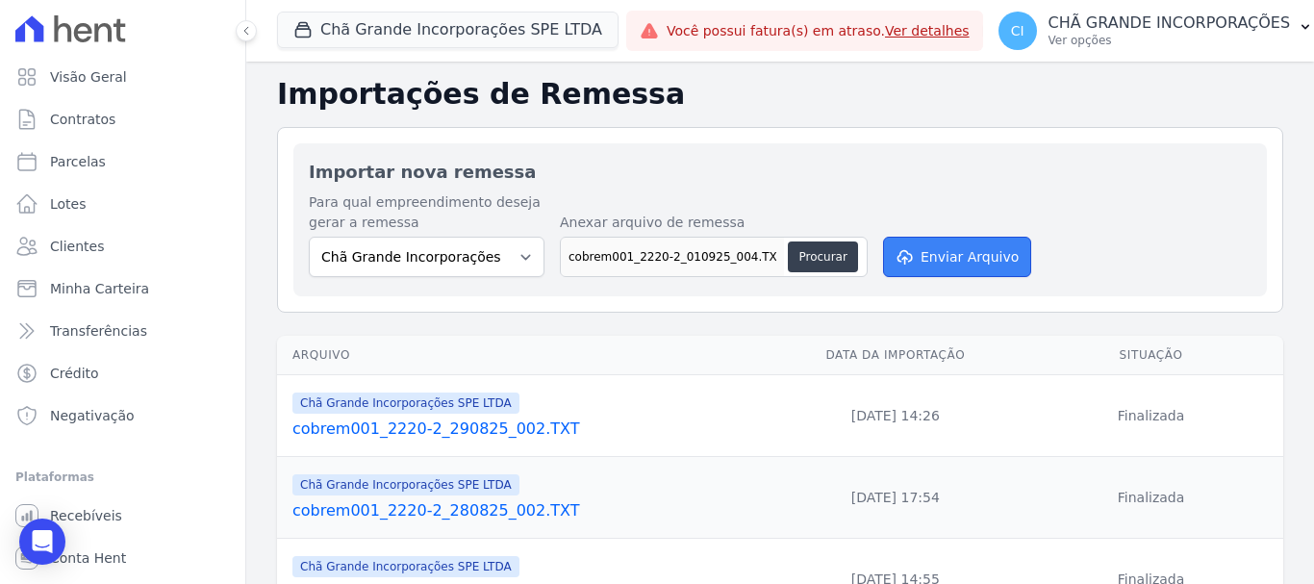
click at [955, 251] on button "Enviar Arquivo" at bounding box center [957, 257] width 148 height 40
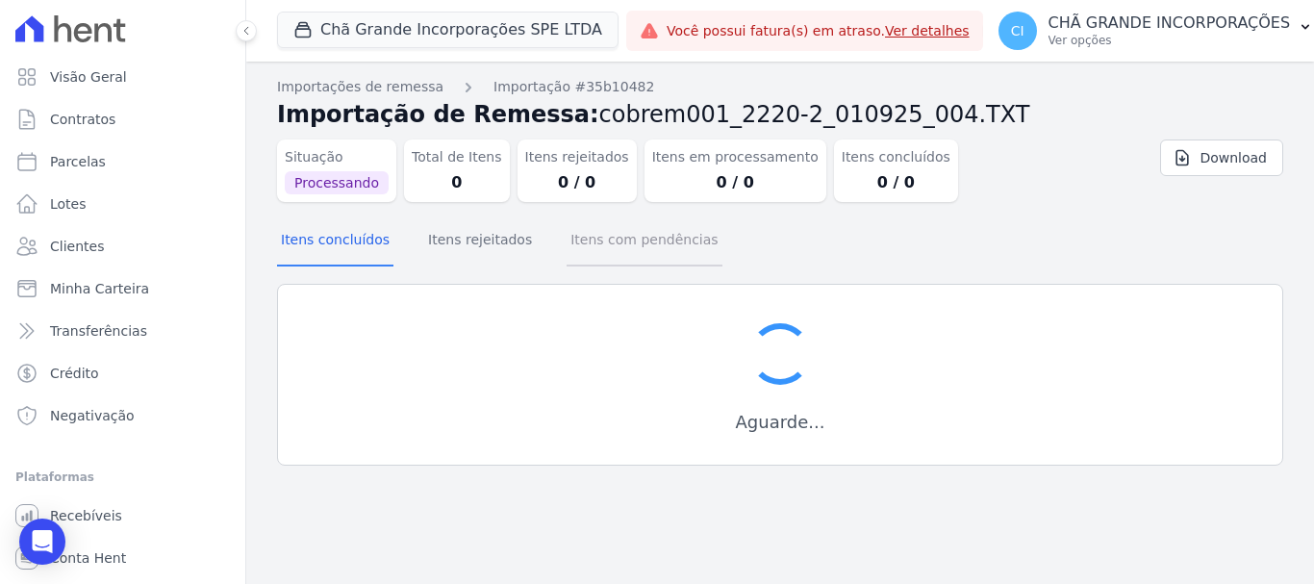
click at [589, 245] on button "Itens com pendências" at bounding box center [644, 241] width 155 height 50
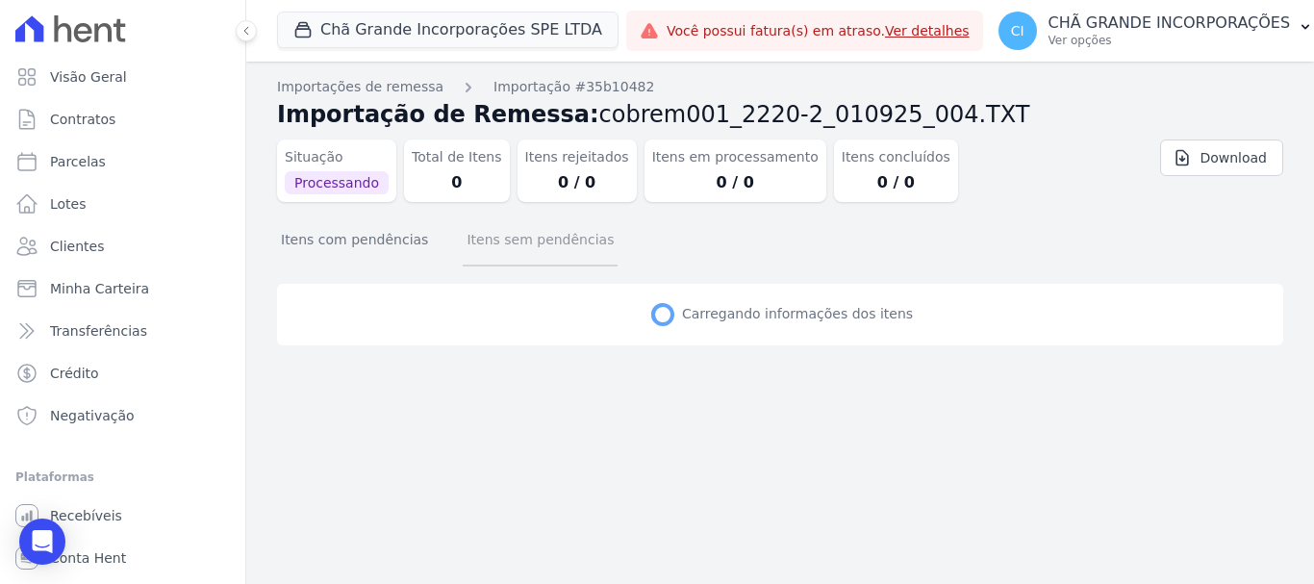
click at [464, 248] on button "Itens sem pendências" at bounding box center [540, 241] width 155 height 50
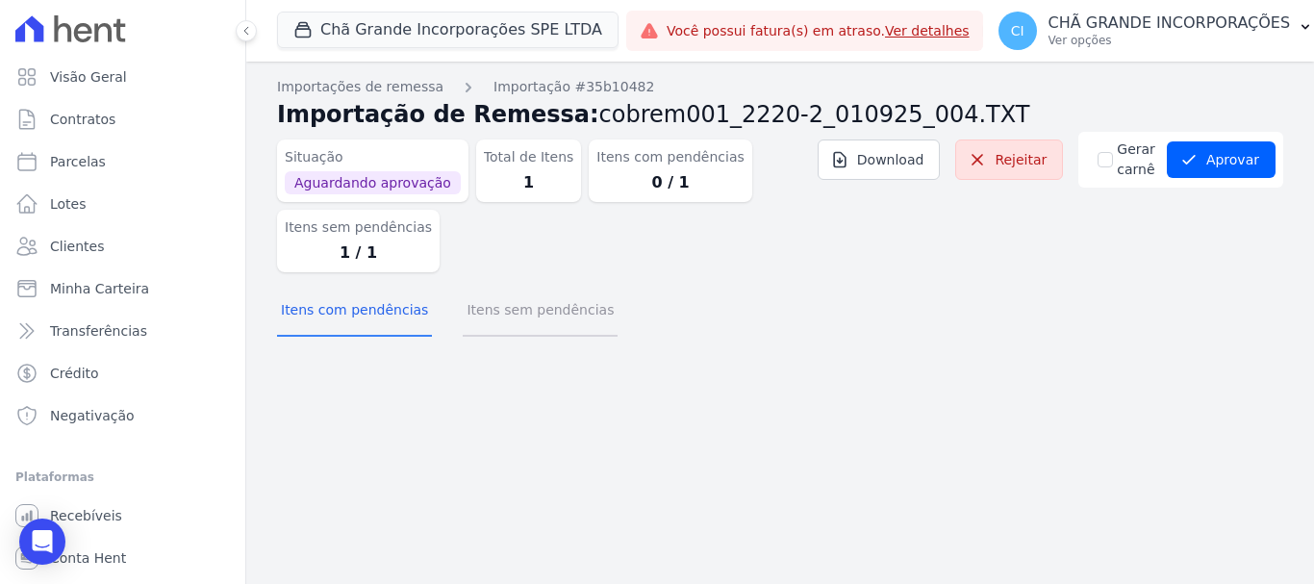
click at [570, 313] on button "Itens sem pendências" at bounding box center [540, 312] width 155 height 50
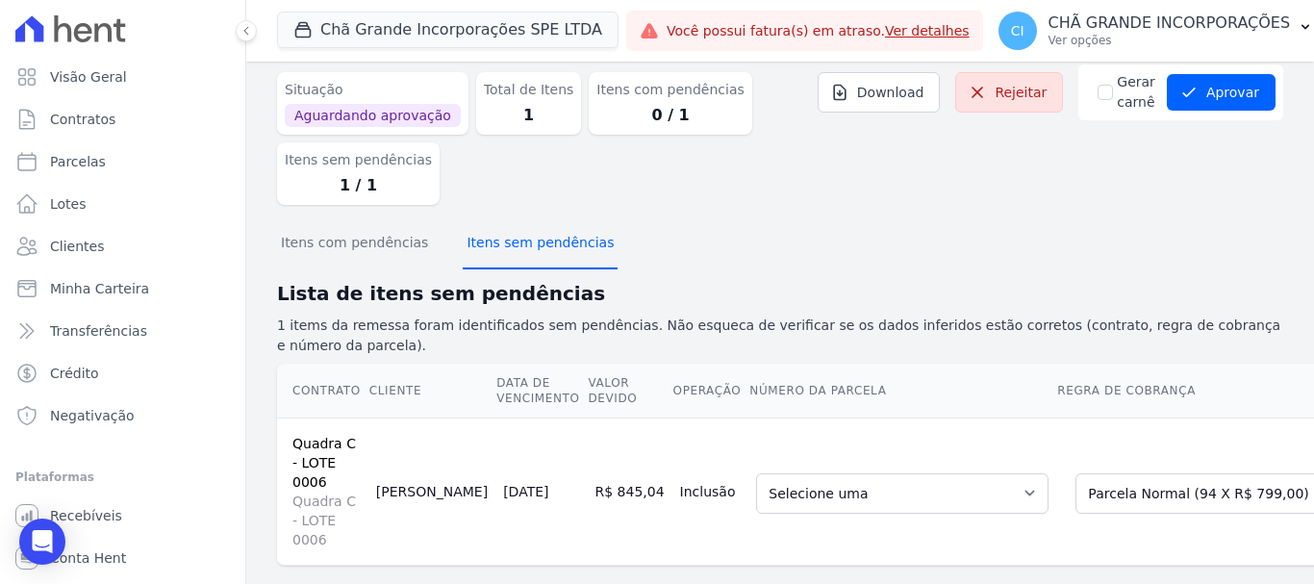
scroll to position [111, 0]
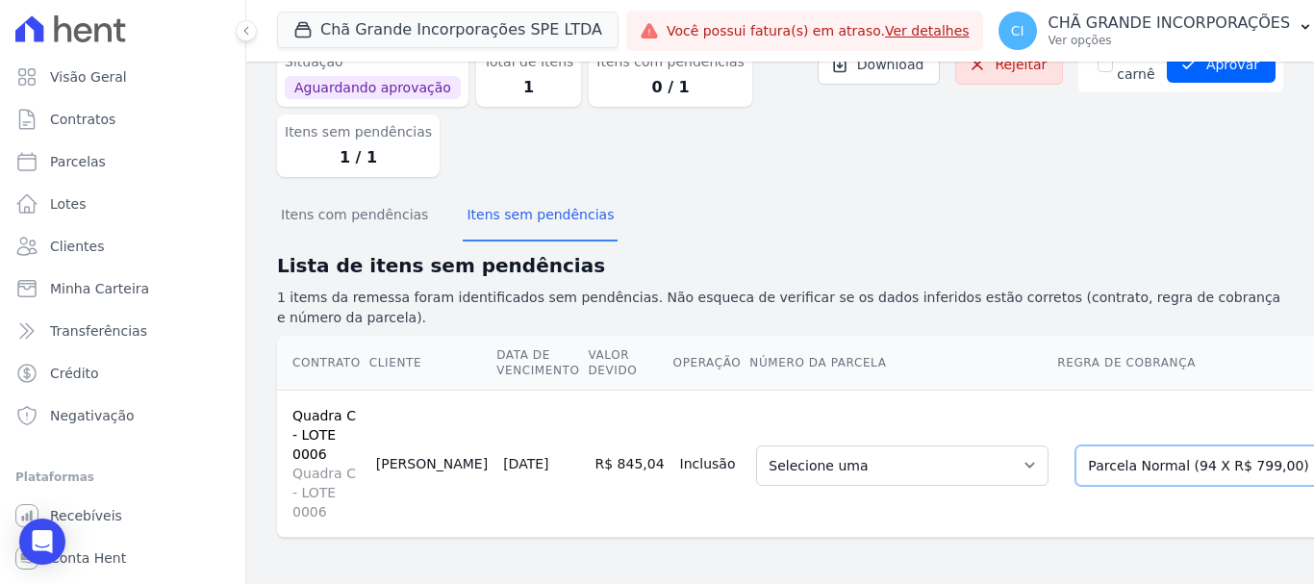
click at [1112, 445] on select "Selecione uma Nova Parcela Avulsa Parcela Avulsa Existente Parcela Normal (94 X…" at bounding box center [1211, 465] width 273 height 40
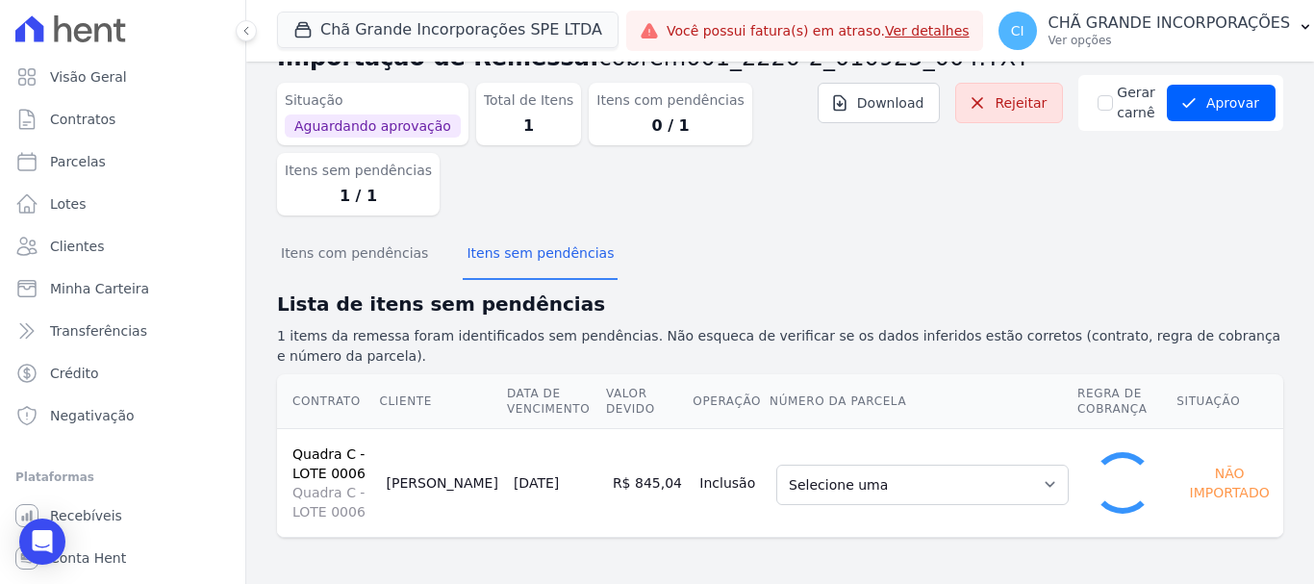
scroll to position [58, 0]
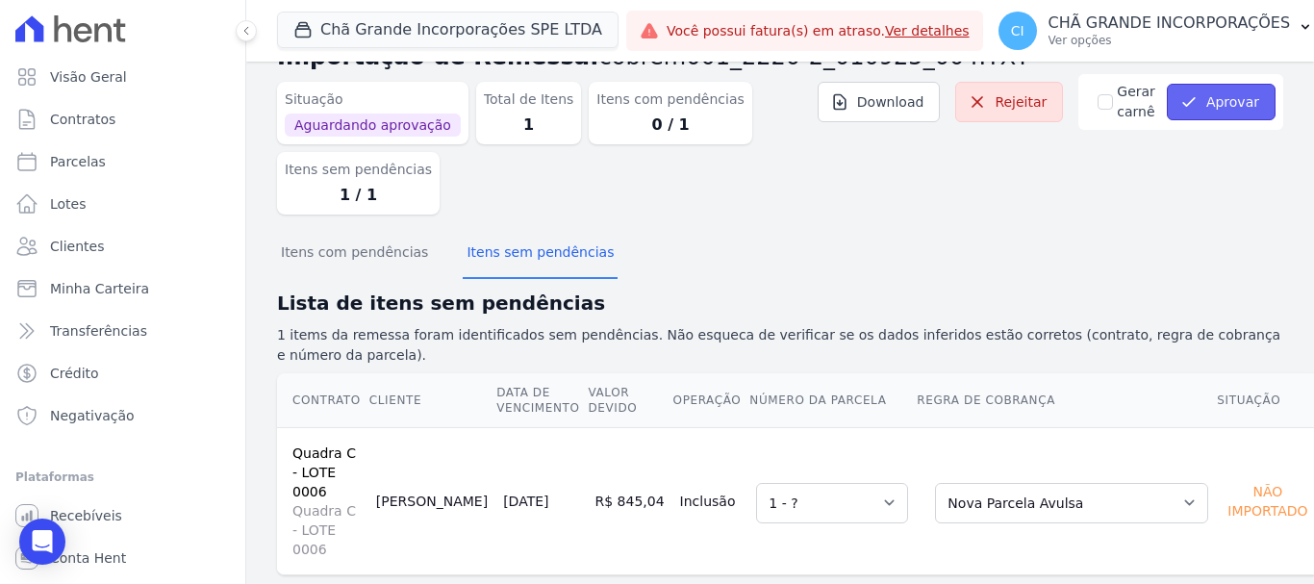
click at [1222, 95] on button "Aprovar" at bounding box center [1221, 102] width 109 height 37
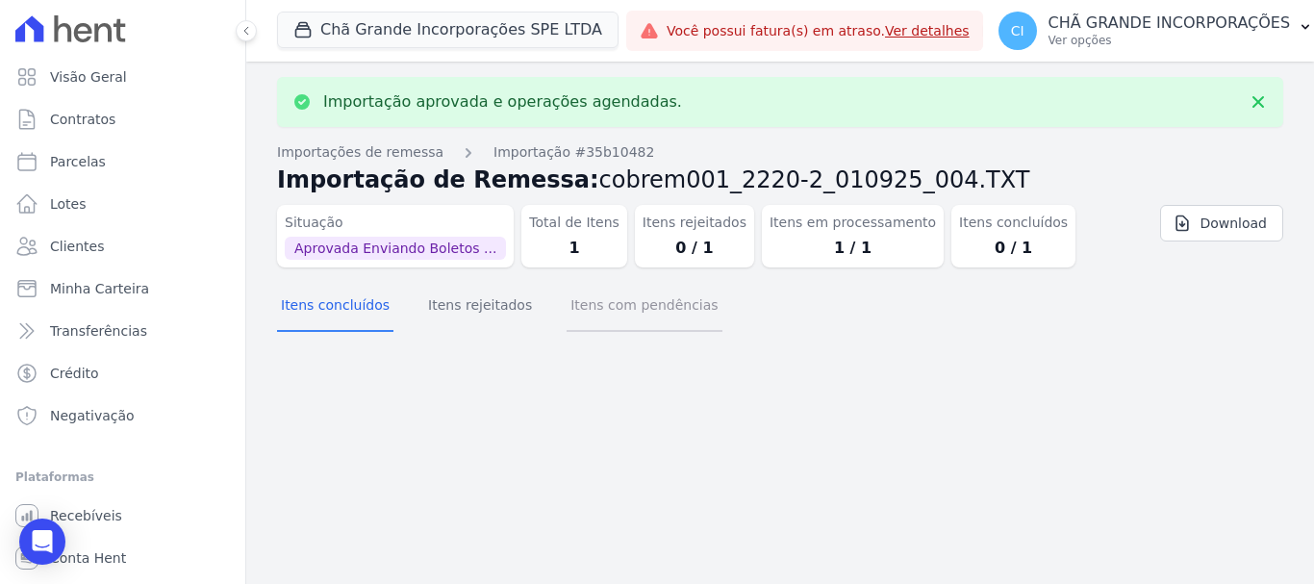
click at [621, 306] on button "Itens com pendências" at bounding box center [644, 307] width 155 height 50
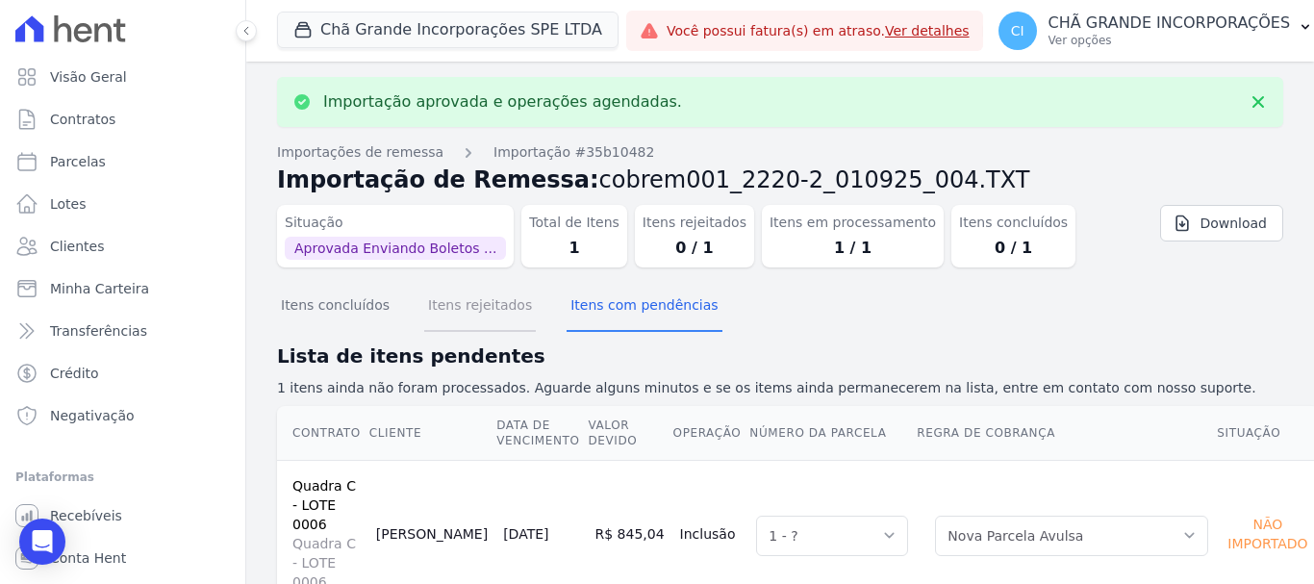
click at [443, 301] on button "Itens rejeitados" at bounding box center [480, 307] width 112 height 50
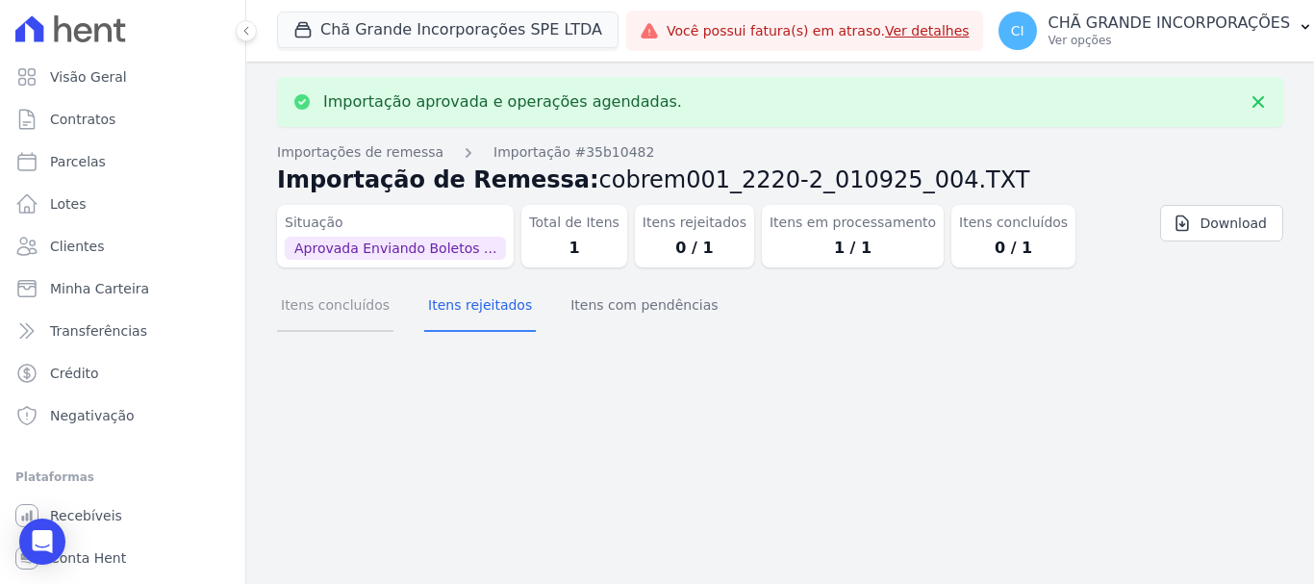
click at [336, 305] on button "Itens concluídos" at bounding box center [335, 307] width 116 height 50
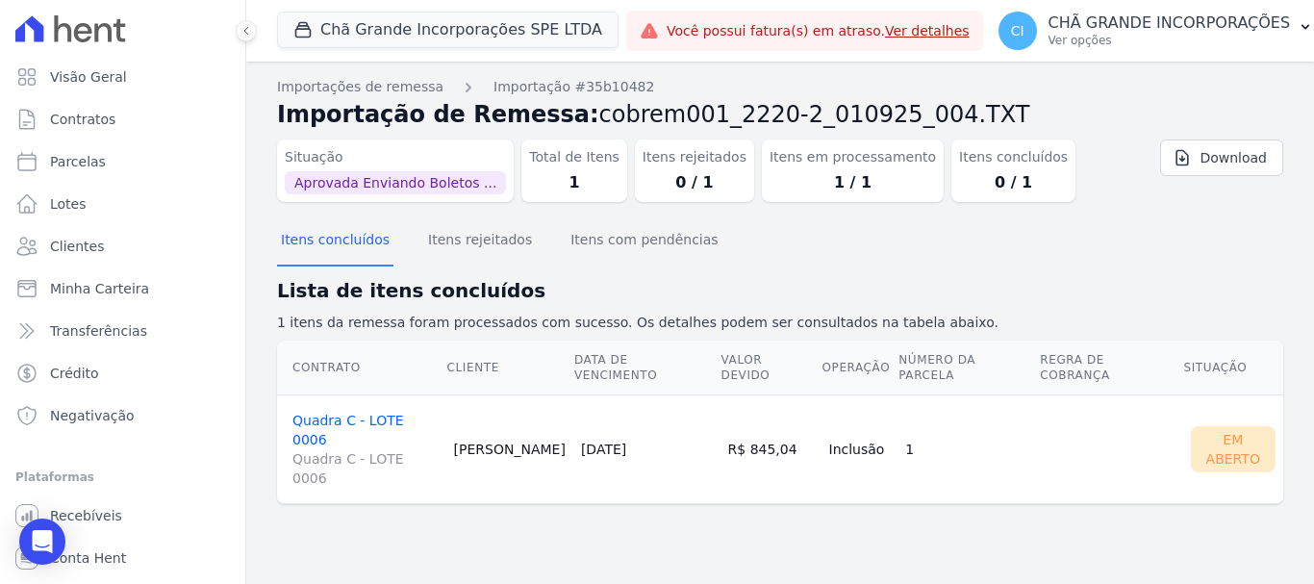
click at [372, 413] on link "Quadra C - LOTE 0006 Quadra C - LOTE 0006" at bounding box center [365, 450] width 146 height 75
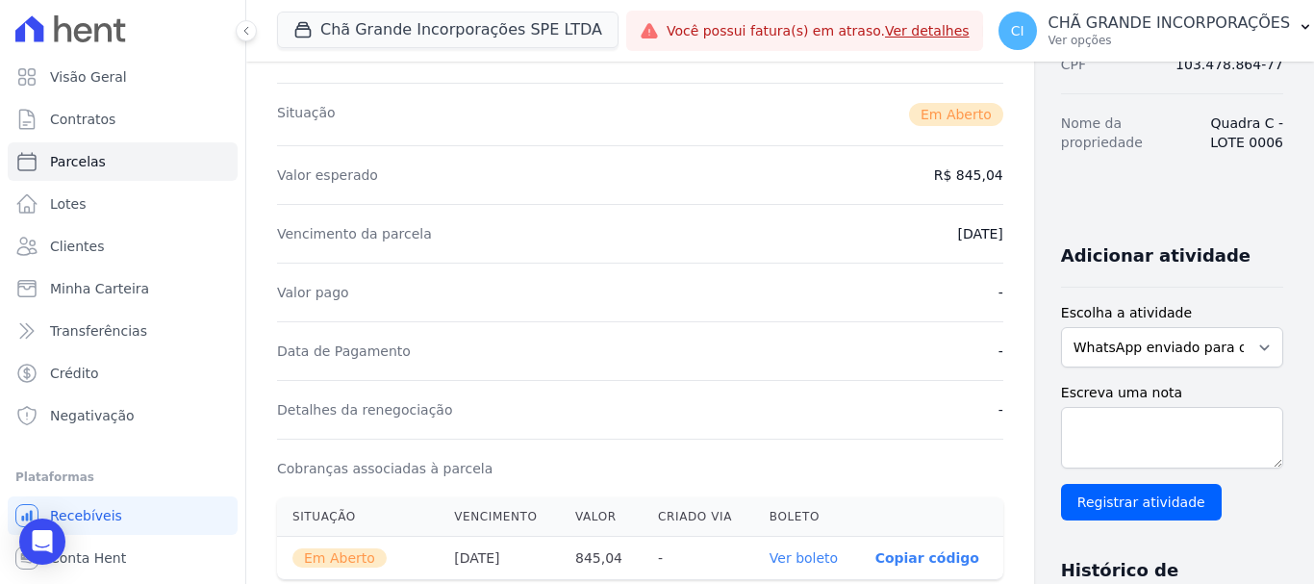
scroll to position [385, 0]
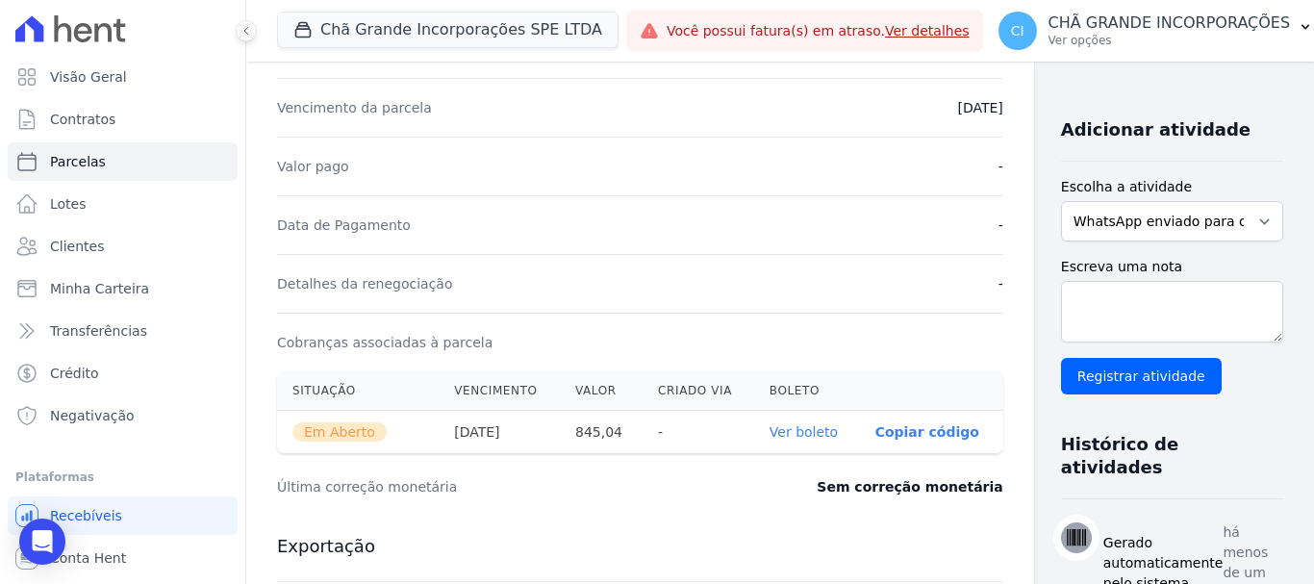
click at [769, 437] on link "Ver boleto" at bounding box center [803, 431] width 68 height 15
